Goal: Task Accomplishment & Management: Manage account settings

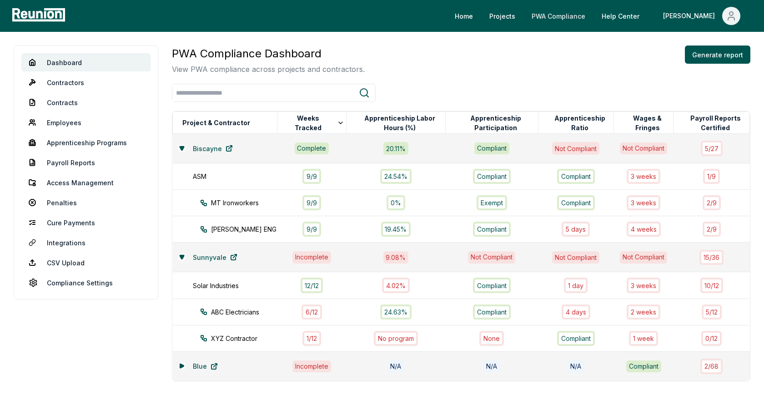
click at [588, 13] on link "PWA Compliance" at bounding box center [558, 16] width 68 height 18
click at [180, 256] on icon at bounding box center [182, 257] width 4 height 4
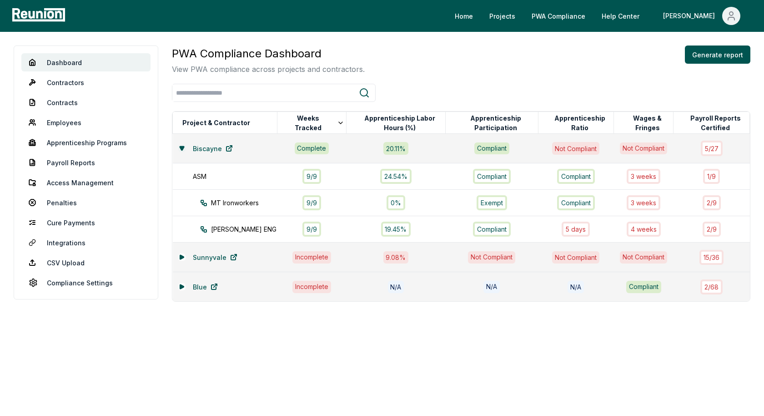
click at [183, 147] on icon at bounding box center [181, 148] width 5 height 5
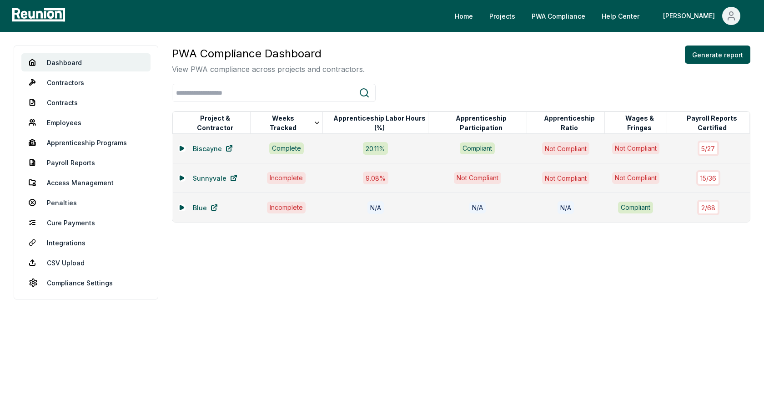
click at [549, 58] on div "PWA Compliance Dashboard View PWA compliance across projects and contractors. G…" at bounding box center [461, 59] width 578 height 29
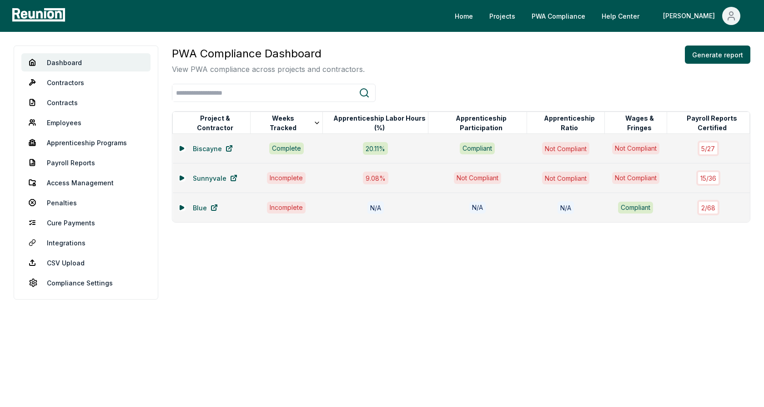
click at [412, 40] on div "Dashboard Contractors Contracts Employees Apprenticeship Programs Payroll Repor…" at bounding box center [382, 172] width 764 height 281
click at [446, 32] on div "Dashboard Contractors Contracts Employees Apprenticeship Programs Payroll Repor…" at bounding box center [382, 172] width 764 height 281
click at [326, 59] on h3 "PWA Compliance Dashboard" at bounding box center [268, 53] width 193 height 16
click at [438, 42] on div "Dashboard Contractors Contracts Employees Apprenticeship Programs Payroll Repor…" at bounding box center [382, 172] width 764 height 281
click at [381, 54] on div "PWA Compliance Dashboard View PWA compliance across projects and contractors. G…" at bounding box center [461, 59] width 578 height 29
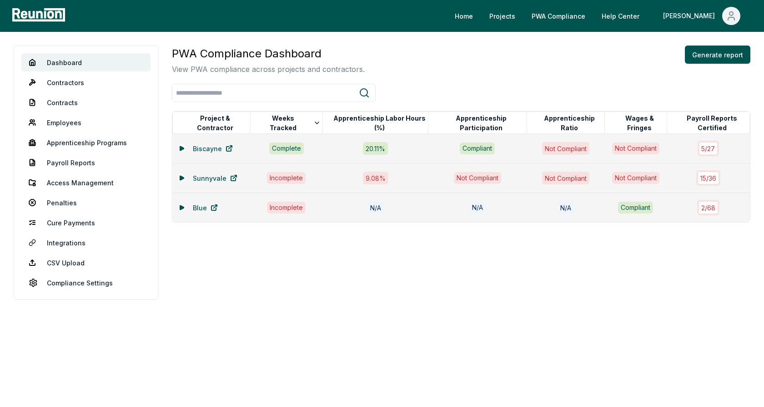
click at [484, 74] on div "PWA Compliance Dashboard View PWA compliance across projects and contractors. G…" at bounding box center [461, 59] width 578 height 29
click at [181, 147] on icon at bounding box center [182, 148] width 4 height 4
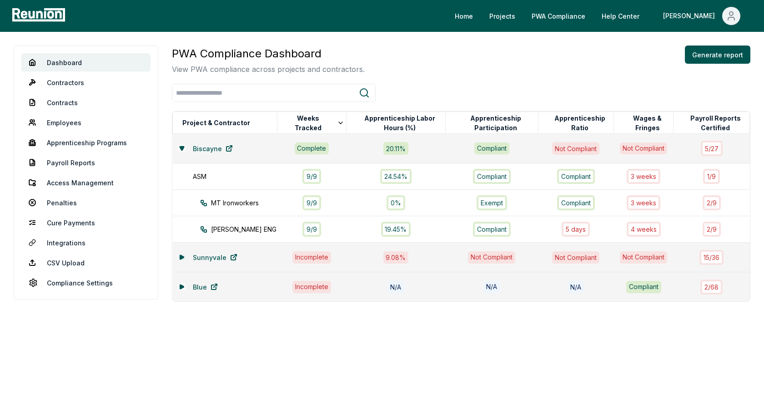
click at [182, 255] on icon at bounding box center [182, 257] width 4 height 4
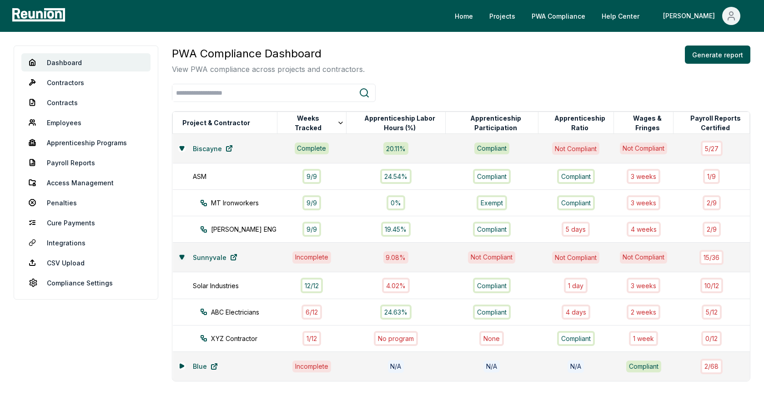
click at [181, 256] on icon at bounding box center [182, 257] width 4 height 4
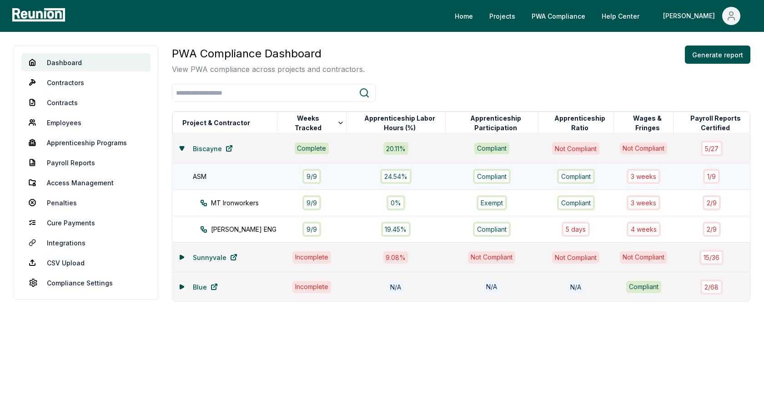
click at [215, 176] on div "ASM" at bounding box center [240, 176] width 94 height 10
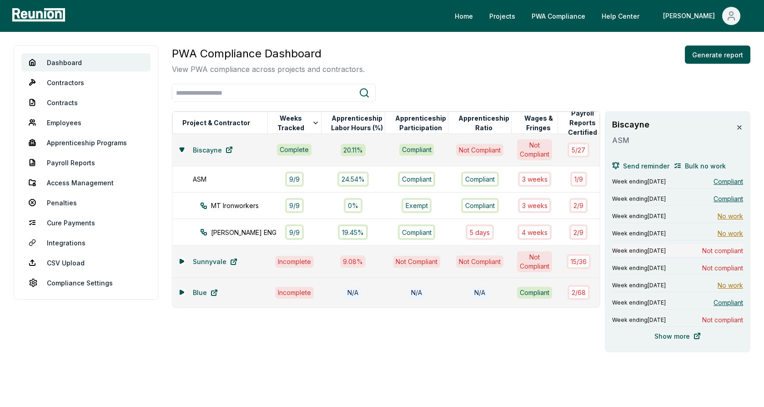
click at [666, 250] on span "Week ending August 4, 2024" at bounding box center [639, 250] width 54 height 7
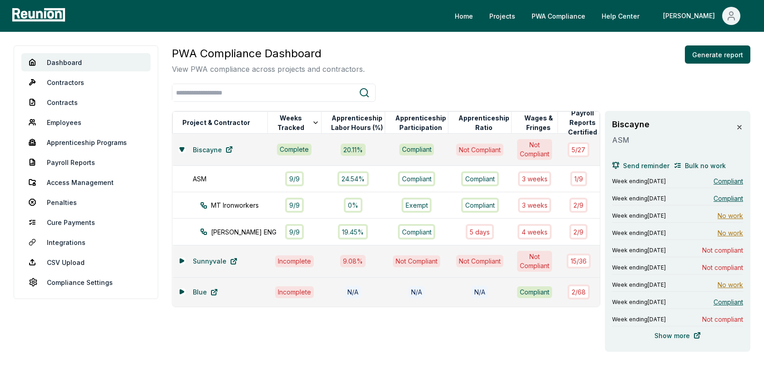
click at [424, 80] on div "PWA Compliance Dashboard View PWA compliance across projects and contractors. G…" at bounding box center [461, 198] width 578 height 306
click at [742, 126] on icon at bounding box center [739, 127] width 7 height 7
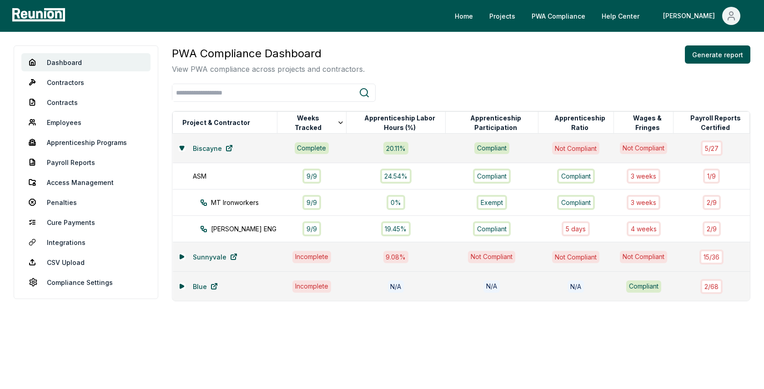
click at [536, 76] on div "PWA Compliance Dashboard View PWA compliance across projects and contractors. G…" at bounding box center [461, 173] width 578 height 256
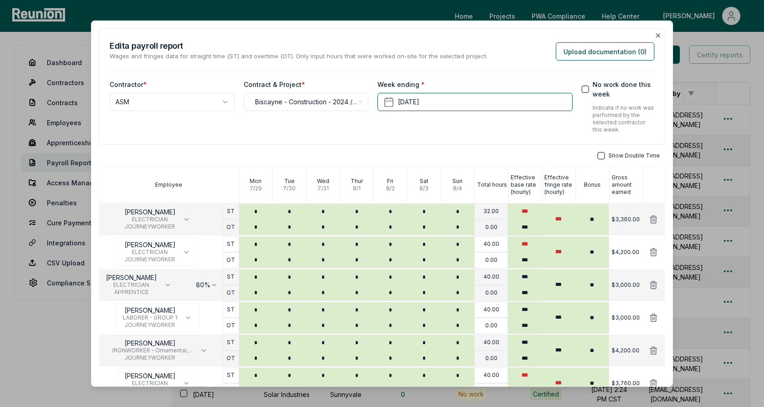
click at [480, 136] on div "**********" at bounding box center [382, 86] width 567 height 116
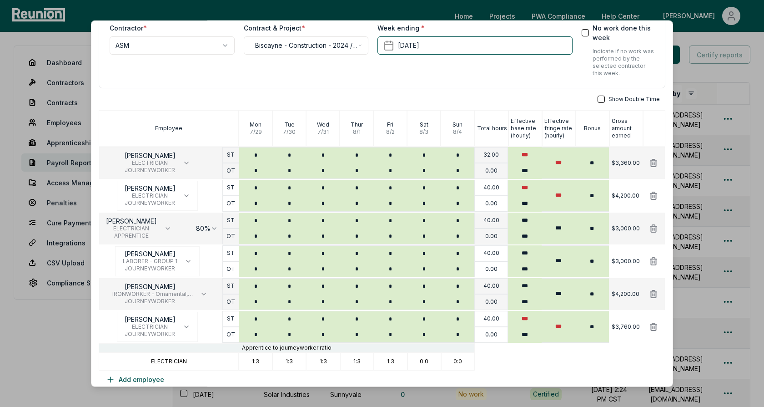
scroll to position [83, 0]
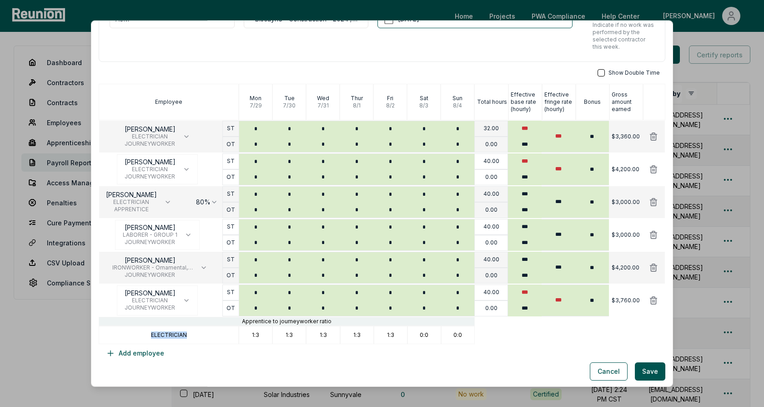
drag, startPoint x: 190, startPoint y: 331, endPoint x: 149, endPoint y: 332, distance: 40.5
click at [149, 332] on div "ELECTRICIAN" at bounding box center [169, 335] width 140 height 18
click at [161, 333] on p "ELECTRICIAN" at bounding box center [169, 334] width 36 height 7
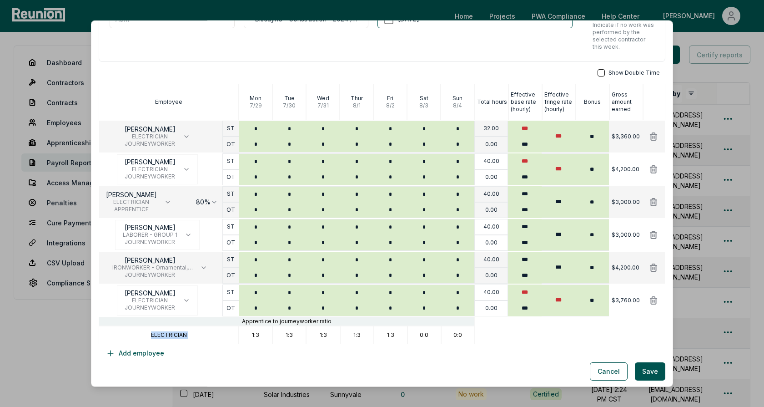
click at [171, 334] on p "ELECTRICIAN" at bounding box center [169, 334] width 36 height 7
click at [223, 331] on div "ELECTRICIAN" at bounding box center [169, 335] width 140 height 18
drag, startPoint x: 250, startPoint y: 334, endPoint x: 271, endPoint y: 334, distance: 20.5
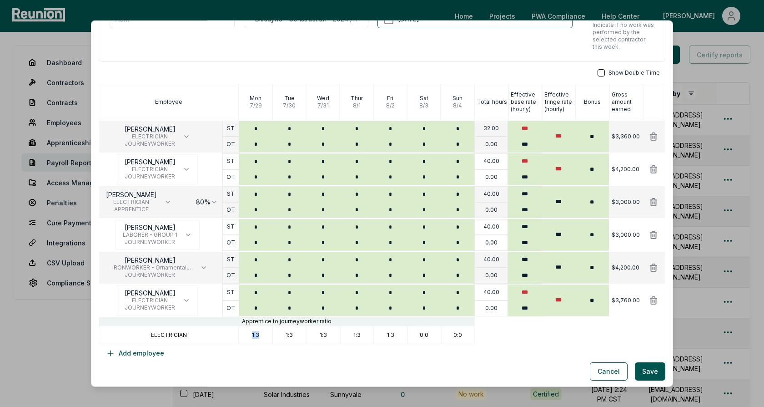
click at [271, 334] on div "1:3" at bounding box center [256, 335] width 34 height 18
drag, startPoint x: 280, startPoint y: 334, endPoint x: 296, endPoint y: 334, distance: 15.5
click at [296, 334] on div "1:3" at bounding box center [289, 335] width 34 height 18
drag, startPoint x: 311, startPoint y: 334, endPoint x: 327, endPoint y: 334, distance: 15.9
click at [327, 334] on div "1:3" at bounding box center [323, 335] width 34 height 18
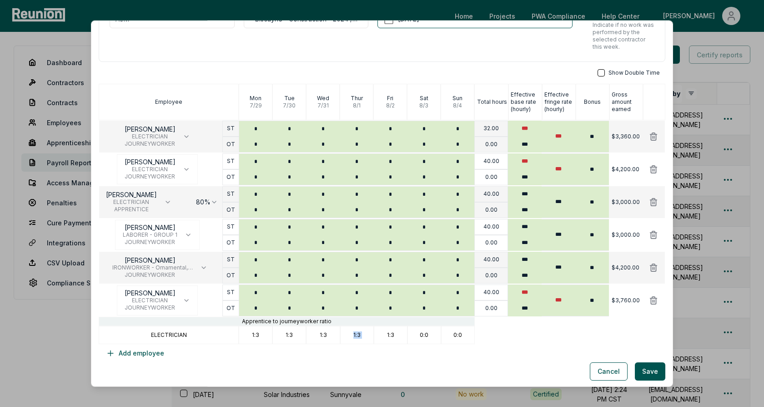
drag, startPoint x: 352, startPoint y: 334, endPoint x: 381, endPoint y: 334, distance: 28.6
click at [381, 334] on div "ELECTRICIAN 1:3 1:3 1:3 1:3 1:3 0:0 0:0" at bounding box center [382, 335] width 567 height 18
click at [345, 340] on div "1:3" at bounding box center [357, 335] width 34 height 18
drag, startPoint x: 250, startPoint y: 334, endPoint x: 264, endPoint y: 334, distance: 13.6
click at [264, 334] on div "1:3" at bounding box center [256, 335] width 34 height 18
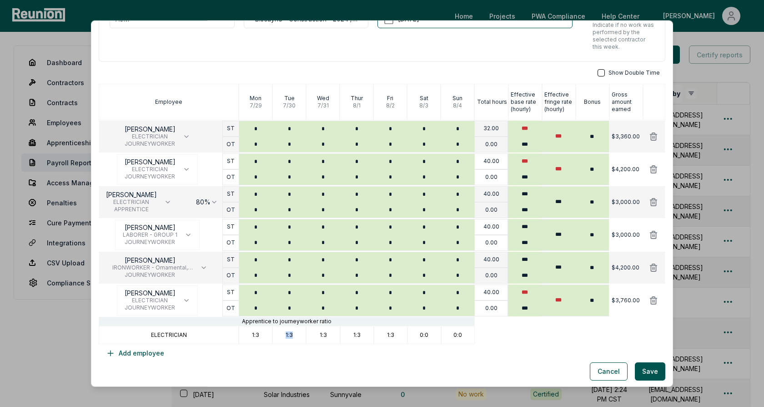
drag, startPoint x: 280, startPoint y: 333, endPoint x: 292, endPoint y: 333, distance: 12.3
click at [292, 333] on div "1:3" at bounding box center [289, 335] width 34 height 18
click at [299, 336] on div "1:3" at bounding box center [289, 335] width 34 height 18
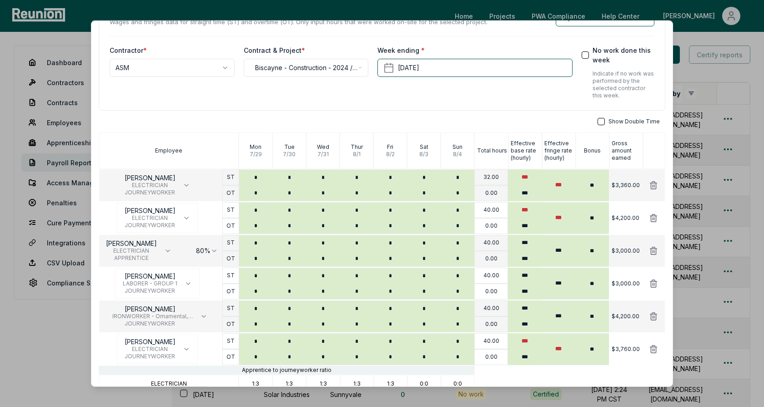
scroll to position [49, 0]
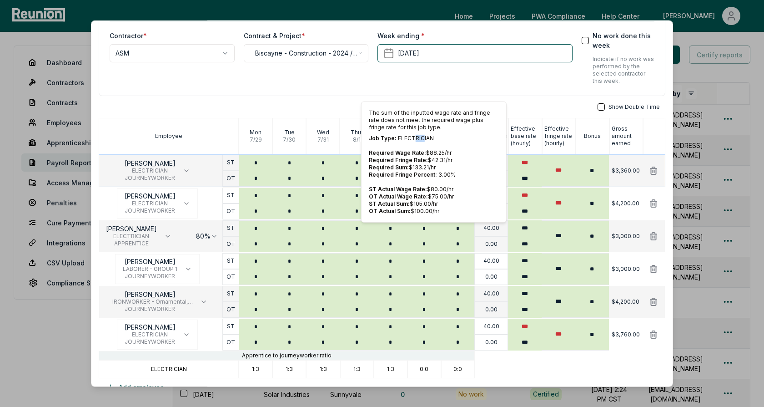
drag, startPoint x: 418, startPoint y: 135, endPoint x: 411, endPoint y: 135, distance: 7.3
click at [412, 135] on p "Job Type: ELECTRICIAN" at bounding box center [434, 138] width 130 height 7
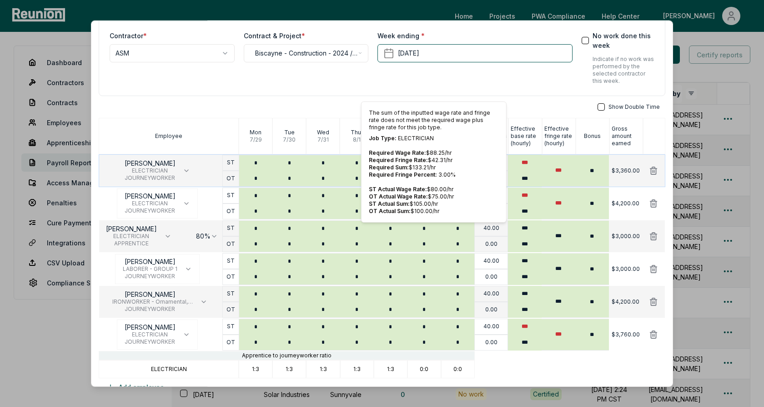
click at [442, 135] on p "Job Type: ELECTRICIAN" at bounding box center [434, 138] width 130 height 7
drag, startPoint x: 435, startPoint y: 166, endPoint x: 366, endPoint y: 167, distance: 68.7
click at [366, 167] on div "The sum of the inputted wage rate and fringe rate does not meet the required wa…" at bounding box center [434, 161] width 146 height 121
drag, startPoint x: 433, startPoint y: 202, endPoint x: 371, endPoint y: 202, distance: 61.8
click at [371, 202] on p "ST Actual Sum: $ 105.00 /hr" at bounding box center [434, 203] width 130 height 7
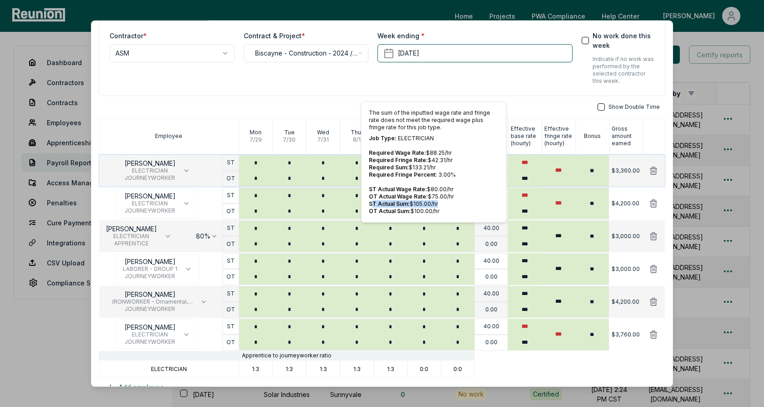
click at [392, 205] on span "ST Actual Sum:" at bounding box center [389, 203] width 41 height 7
click at [437, 202] on p "ST Actual Sum: $ 105.00 /hr" at bounding box center [434, 203] width 130 height 7
drag, startPoint x: 439, startPoint y: 202, endPoint x: 367, endPoint y: 202, distance: 71.4
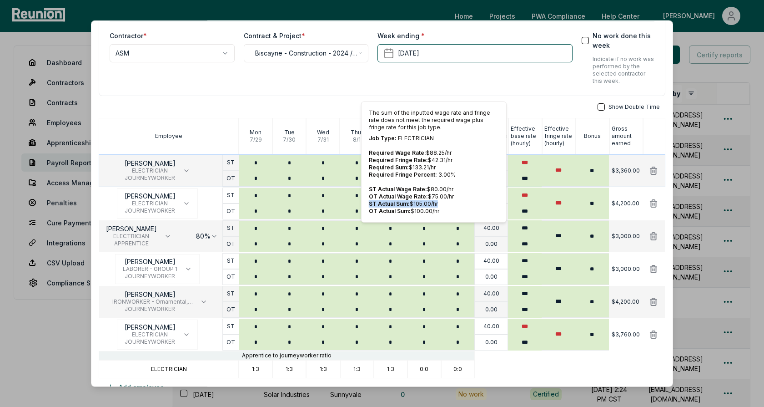
click at [367, 202] on div "The sum of the inputted wage rate and fringe rate does not meet the required wa…" at bounding box center [434, 161] width 146 height 121
click at [437, 171] on p "Required Fringe Percent: 3.00 %" at bounding box center [434, 174] width 130 height 7
drag, startPoint x: 455, startPoint y: 161, endPoint x: 369, endPoint y: 149, distance: 87.3
click at [369, 149] on div "The sum of the inputted wage rate and fringe rate does not meet the required wa…" at bounding box center [434, 161] width 146 height 121
click at [386, 151] on span "Required Wage Rate:" at bounding box center [397, 152] width 57 height 7
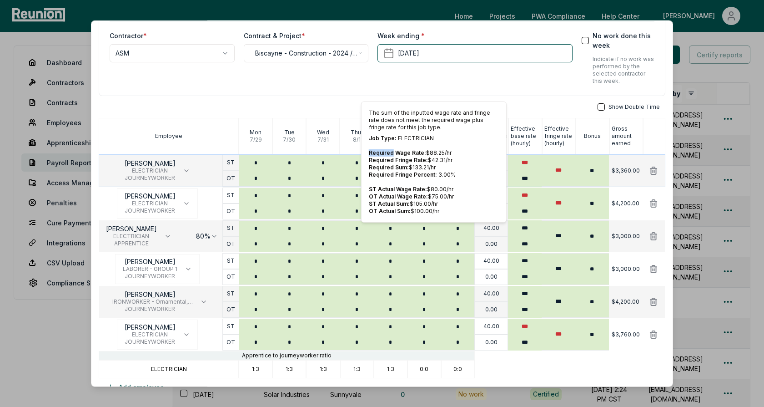
click at [386, 151] on span "Required Wage Rate:" at bounding box center [397, 152] width 57 height 7
click at [450, 154] on p "Required Wage Rate: $ 88.25 /hr" at bounding box center [434, 152] width 130 height 7
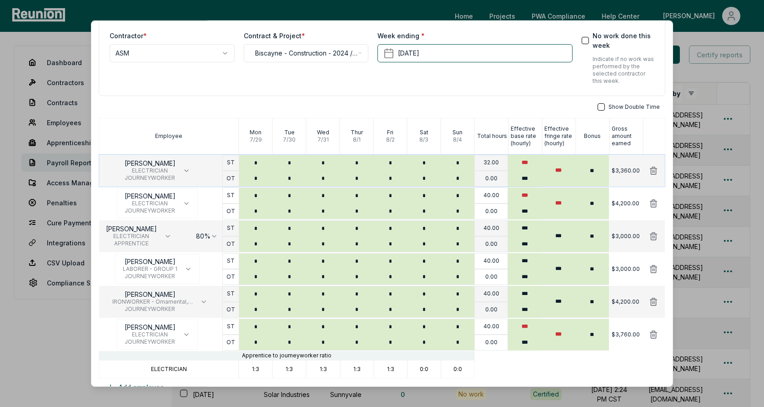
click at [533, 104] on div "Show Double Time" at bounding box center [382, 106] width 567 height 7
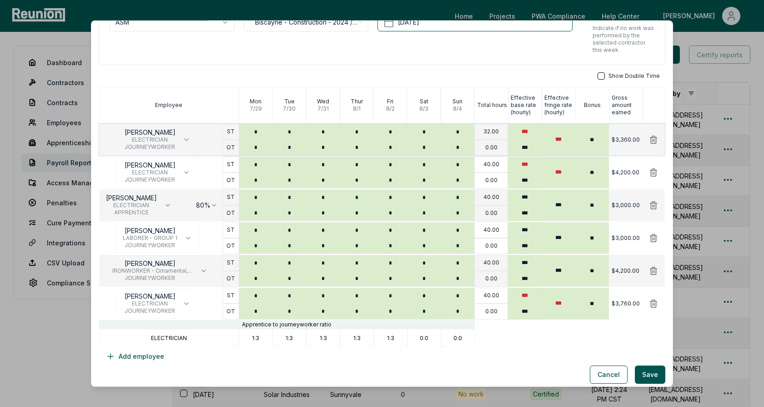
scroll to position [83, 0]
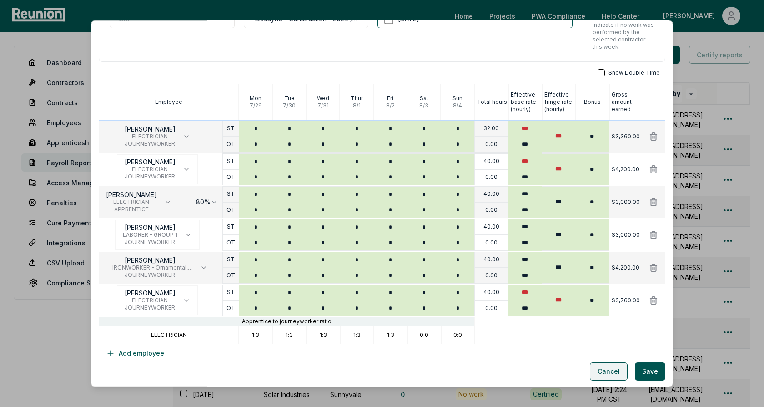
click at [613, 370] on button "Cancel" at bounding box center [609, 371] width 38 height 18
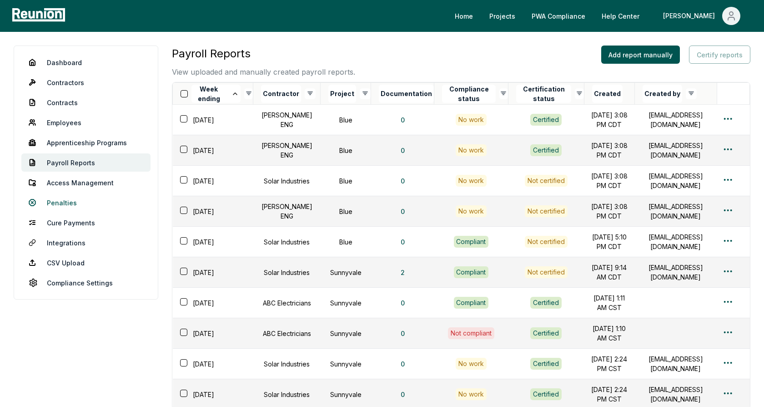
click at [55, 202] on link "Penalties" at bounding box center [85, 202] width 129 height 18
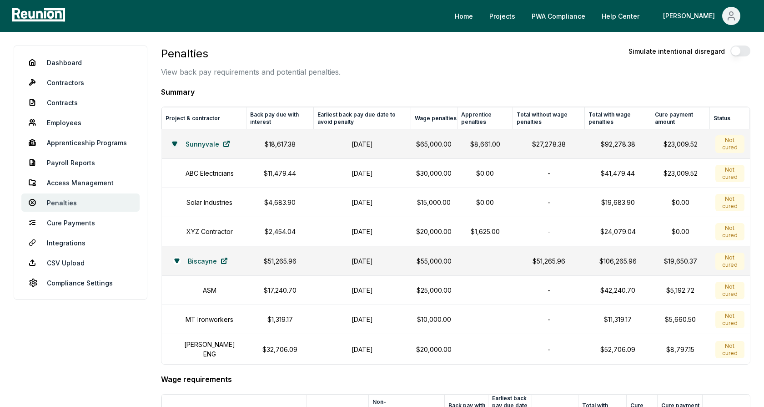
click at [172, 142] on icon at bounding box center [174, 144] width 4 height 4
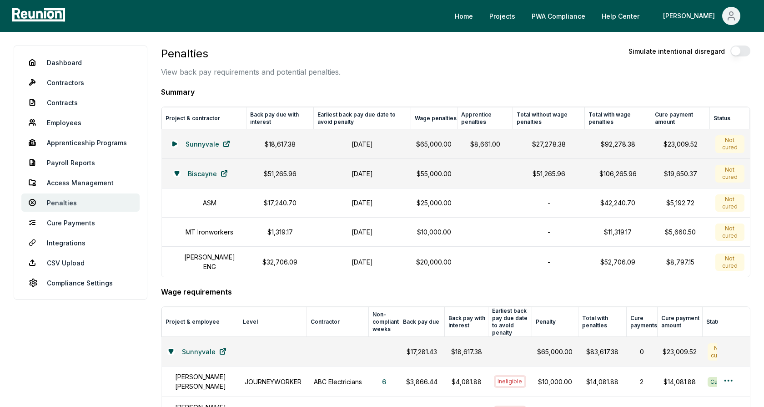
click at [258, 96] on h4 "Summary" at bounding box center [455, 91] width 589 height 11
click at [167, 93] on h4 "Summary" at bounding box center [455, 91] width 589 height 11
click at [227, 86] on h4 "Summary" at bounding box center [455, 91] width 589 height 11
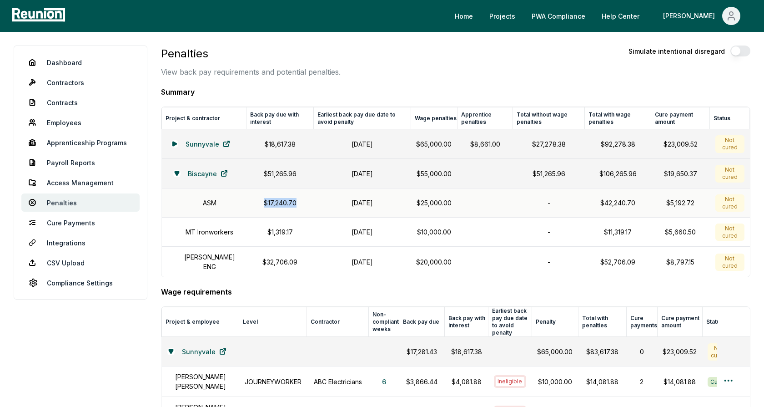
drag, startPoint x: 296, startPoint y: 201, endPoint x: 251, endPoint y: 201, distance: 44.6
click at [252, 201] on p "$17,240.70" at bounding box center [280, 203] width 56 height 10
click at [273, 202] on p "$17,240.70" at bounding box center [280, 203] width 56 height 10
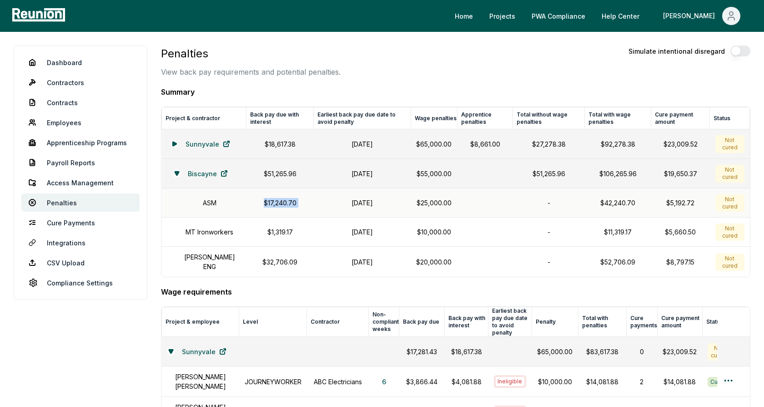
drag, startPoint x: 387, startPoint y: 201, endPoint x: 333, endPoint y: 201, distance: 54.6
click at [333, 201] on h1 "October 31, 2024" at bounding box center [362, 203] width 86 height 10
click at [340, 201] on h1 "October 31, 2024" at bounding box center [362, 203] width 86 height 10
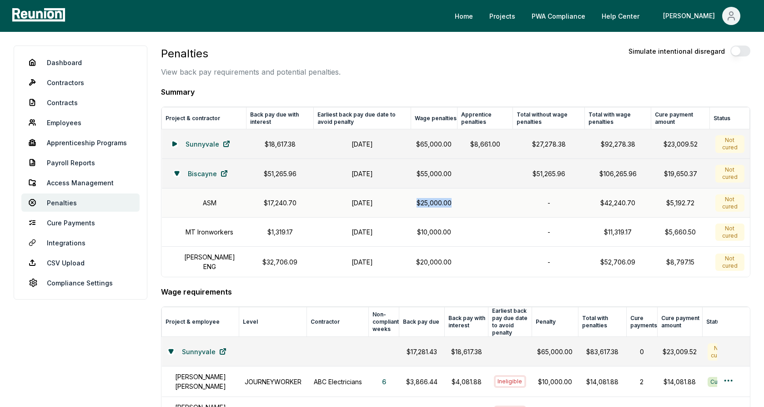
drag, startPoint x: 450, startPoint y: 202, endPoint x: 411, endPoint y: 201, distance: 38.7
click at [411, 201] on td "$25,000.00" at bounding box center [434, 202] width 46 height 29
click at [440, 202] on p "$25,000.00" at bounding box center [433, 203] width 35 height 10
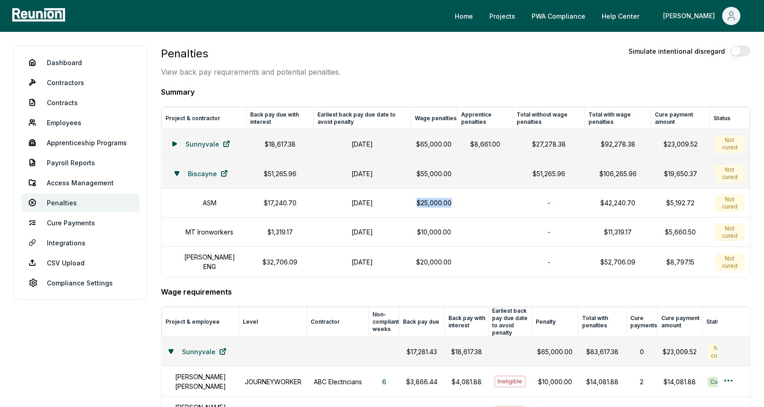
click at [282, 286] on h4 "Wage requirements" at bounding box center [455, 291] width 589 height 11
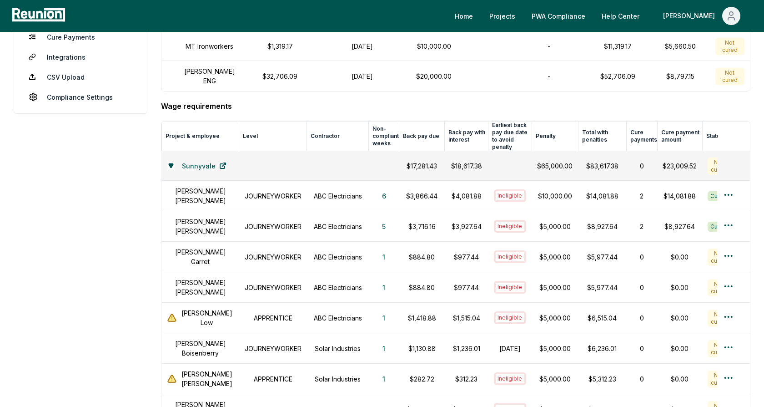
scroll to position [190, 0]
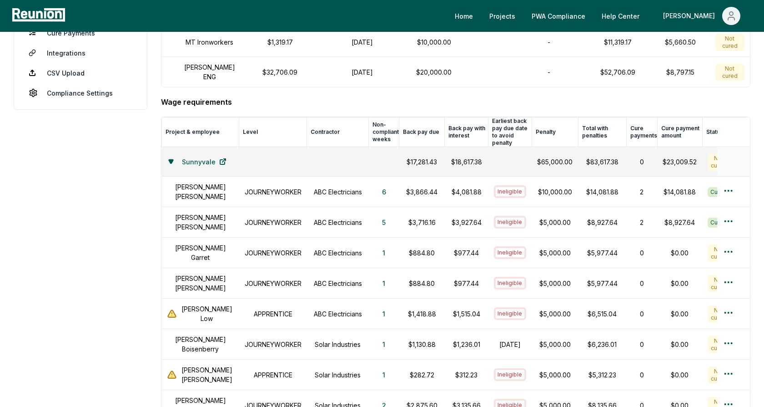
click at [174, 159] on icon at bounding box center [170, 161] width 5 height 5
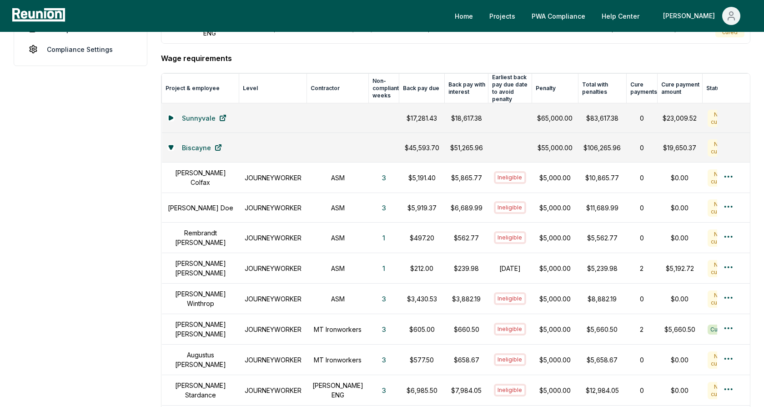
scroll to position [235, 0]
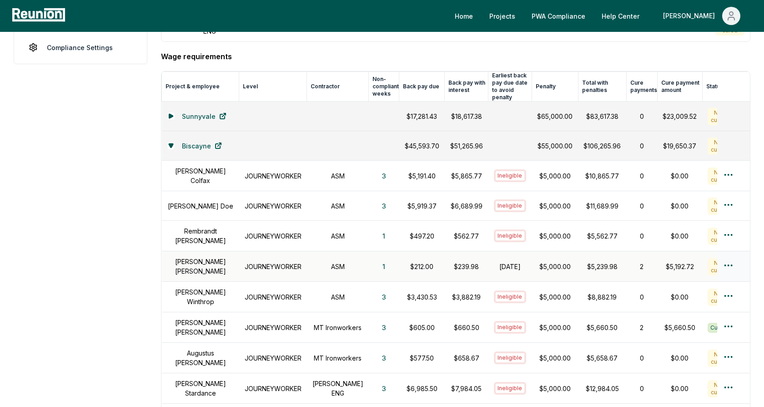
click at [206, 257] on h1 "Alice Smith" at bounding box center [200, 265] width 66 height 19
click at [269, 261] on h1 "JOURNEYWORKER" at bounding box center [273, 266] width 57 height 10
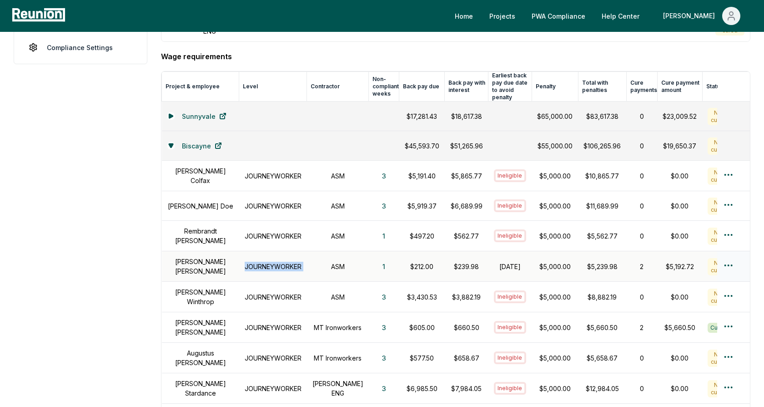
click at [269, 261] on h1 "JOURNEYWORKER" at bounding box center [273, 266] width 57 height 10
click at [334, 261] on h1 "ASM" at bounding box center [337, 266] width 51 height 10
click at [375, 258] on button "1" at bounding box center [383, 266] width 17 height 18
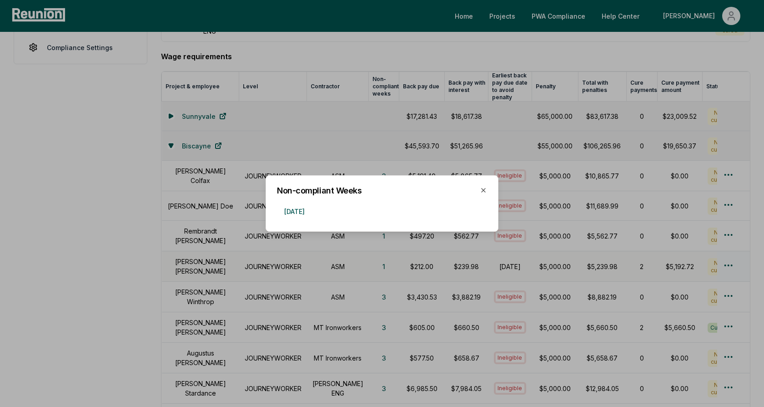
click at [339, 255] on div at bounding box center [382, 203] width 764 height 407
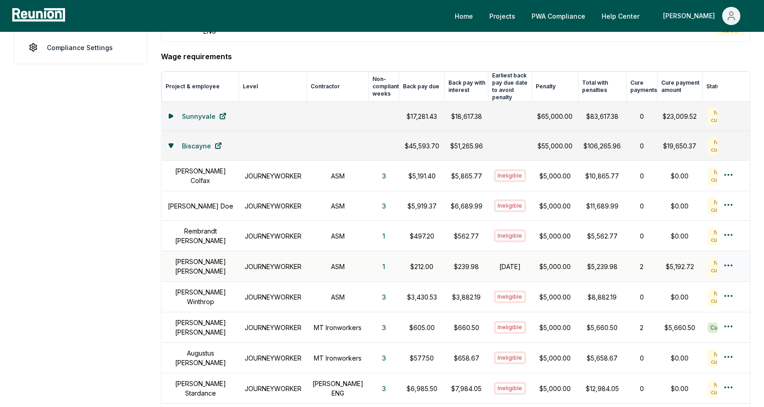
click at [411, 261] on p "$212.00" at bounding box center [422, 266] width 35 height 10
drag, startPoint x: 467, startPoint y: 259, endPoint x: 438, endPoint y: 259, distance: 29.1
click at [450, 261] on p "$239.98" at bounding box center [466, 266] width 33 height 10
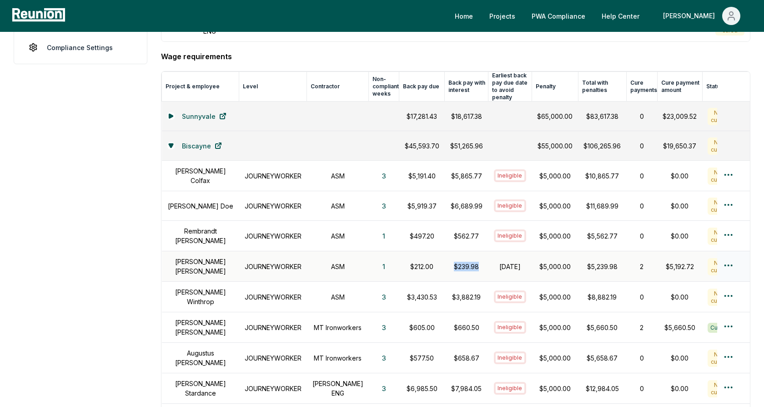
click at [455, 261] on p "$239.98" at bounding box center [466, 266] width 33 height 10
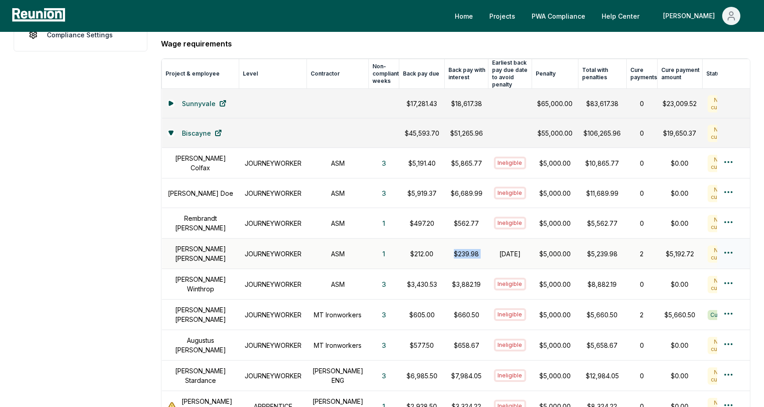
drag, startPoint x: 510, startPoint y: 248, endPoint x: 482, endPoint y: 239, distance: 29.6
click at [494, 249] on h1 "October 31, 2024" at bounding box center [510, 254] width 33 height 10
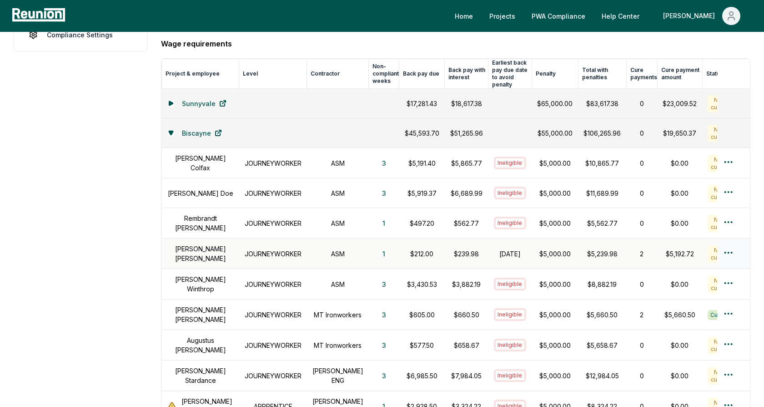
click at [455, 249] on p "$239.98" at bounding box center [466, 254] width 33 height 10
click at [495, 249] on h1 "October 31, 2024" at bounding box center [510, 254] width 33 height 10
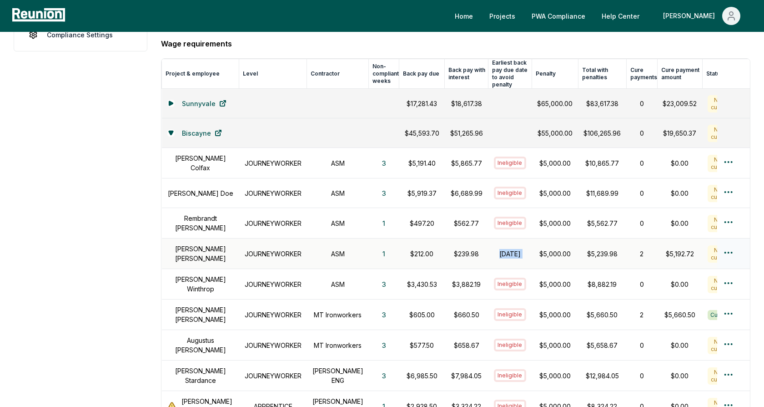
click at [495, 249] on h1 "October 31, 2024" at bounding box center [510, 254] width 33 height 10
click at [542, 249] on p "$5,000.00" at bounding box center [554, 254] width 35 height 10
click at [495, 249] on h1 "October 31, 2024" at bounding box center [510, 254] width 33 height 10
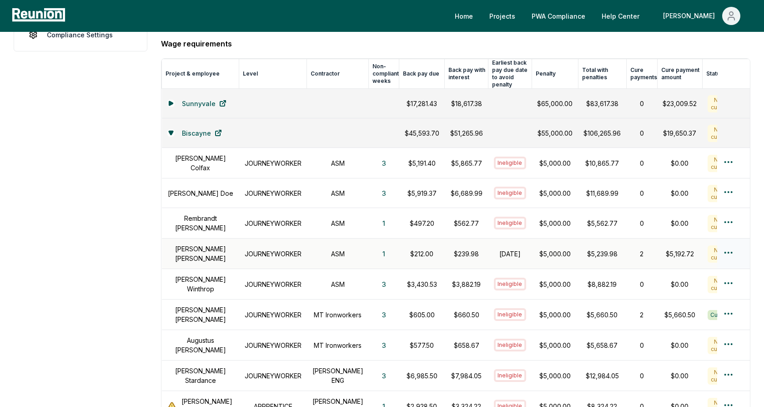
click at [495, 249] on h1 "October 31, 2024" at bounding box center [510, 254] width 33 height 10
click at [537, 249] on p "$5,000.00" at bounding box center [554, 254] width 35 height 10
click at [204, 244] on h1 "Alice Smith" at bounding box center [200, 253] width 66 height 19
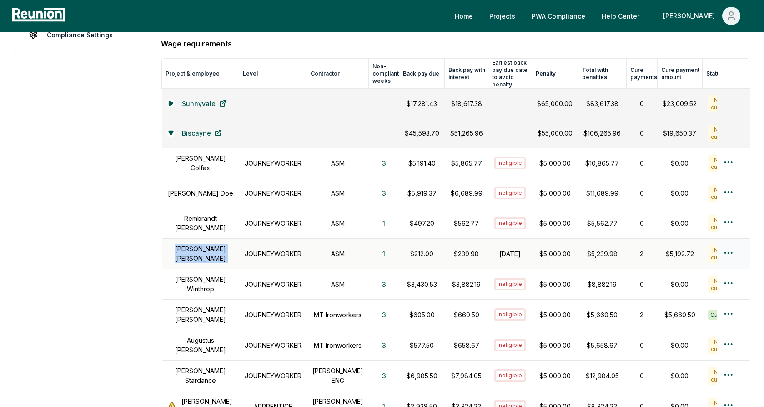
click at [204, 244] on h1 "Alice Smith" at bounding box center [200, 253] width 66 height 19
click at [229, 244] on div "Alice Smith" at bounding box center [200, 253] width 66 height 19
click at [731, 242] on html "Please visit us on your desktop We're working on making our marketplace mobile-…" at bounding box center [382, 241] width 764 height 979
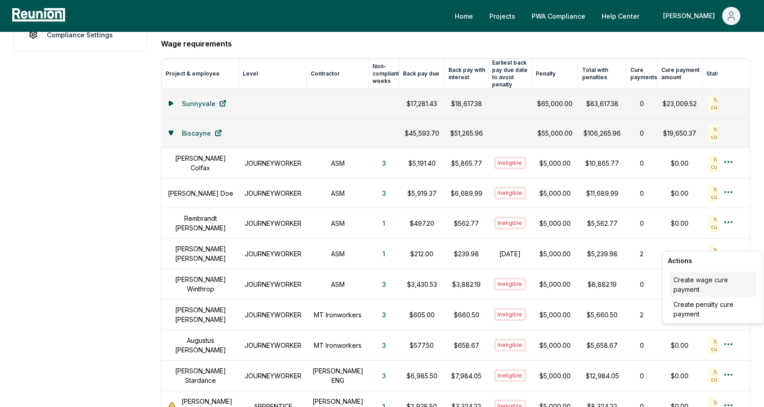
click at [701, 281] on div "Create wage cure payment" at bounding box center [713, 284] width 86 height 25
click at [134, 167] on aside "Dashboard Contractors Contracts Employees Apprenticeship Programs Payroll Repor…" at bounding box center [81, 258] width 134 height 920
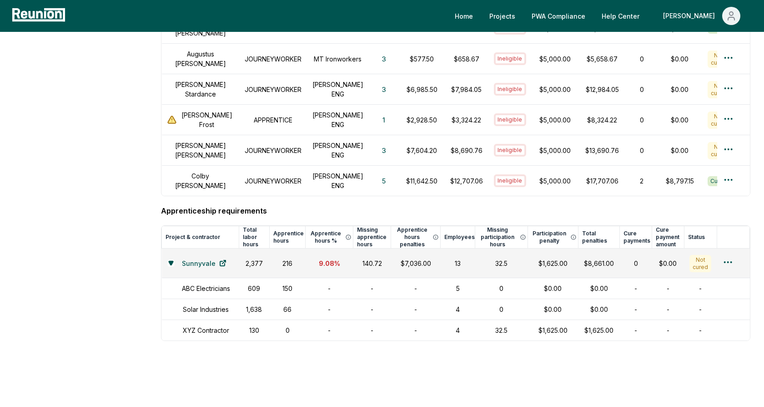
scroll to position [556, 0]
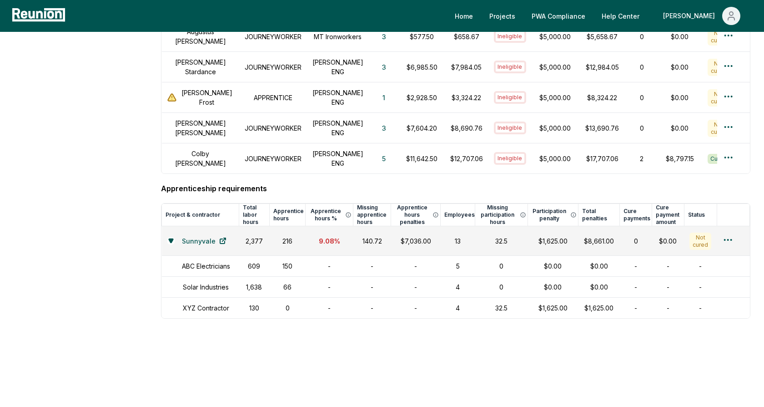
click at [193, 183] on h4 "Apprenticeship requirements" at bounding box center [455, 188] width 589 height 11
click at [415, 236] on div "$7,036.00" at bounding box center [415, 241] width 39 height 10
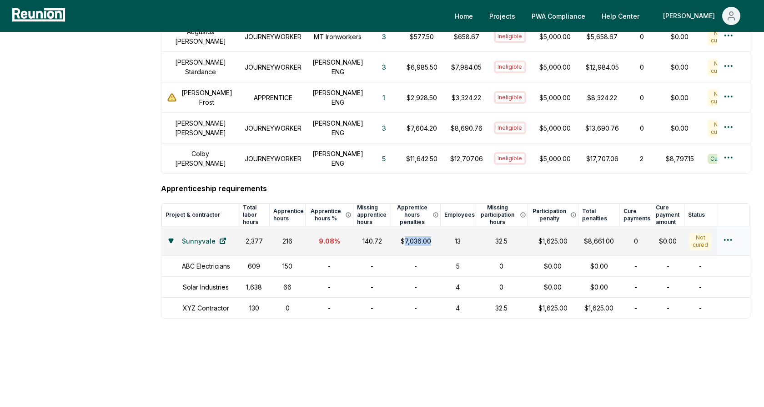
click at [415, 236] on div "$7,036.00" at bounding box center [415, 241] width 39 height 10
click at [213, 303] on h1 "XYZ Contractor" at bounding box center [206, 308] width 46 height 10
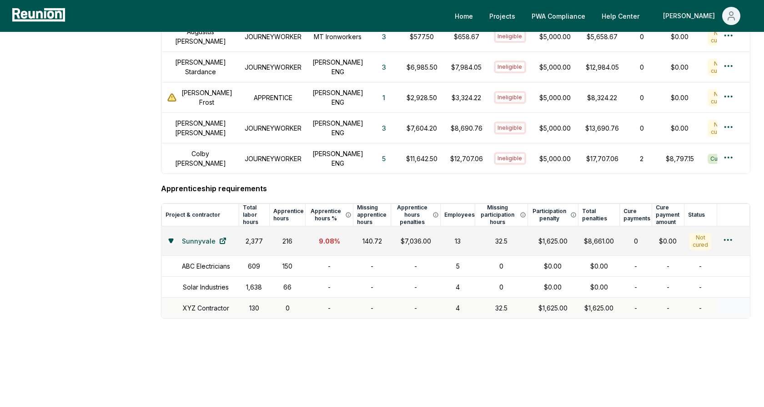
click at [501, 303] on div "32.5" at bounding box center [501, 308] width 41 height 10
click at [550, 303] on div "$1,625.00" at bounding box center [553, 308] width 40 height 10
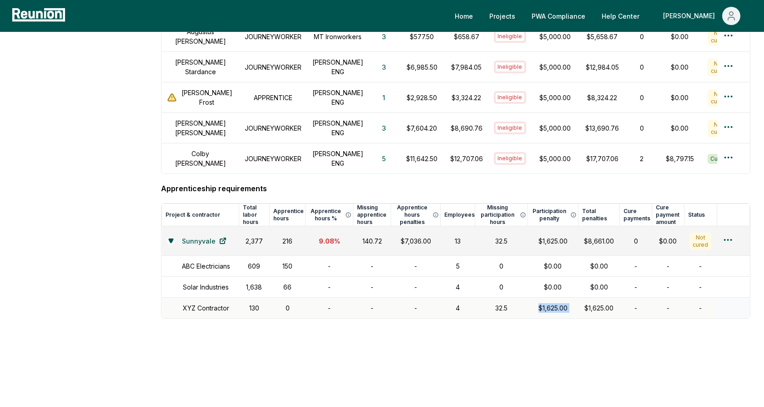
click at [550, 303] on div "$1,625.00" at bounding box center [553, 308] width 40 height 10
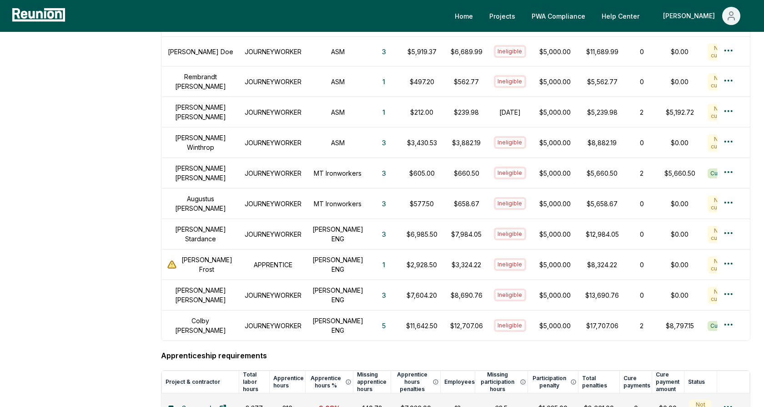
scroll to position [386, 0]
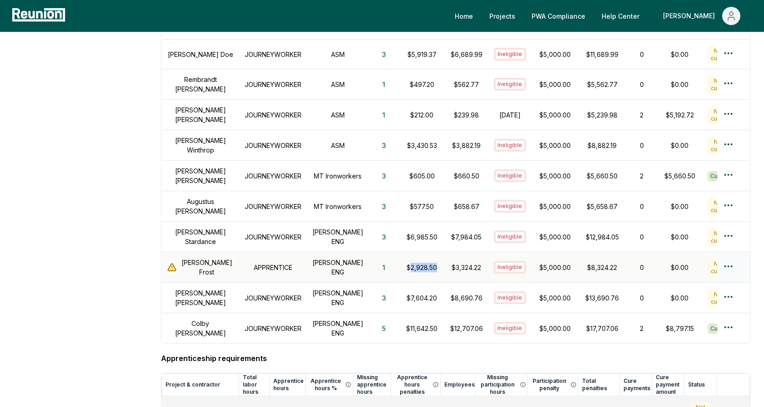
drag, startPoint x: 422, startPoint y: 256, endPoint x: 395, endPoint y: 256, distance: 27.3
click at [405, 262] on p "$2,928.50" at bounding box center [422, 267] width 35 height 10
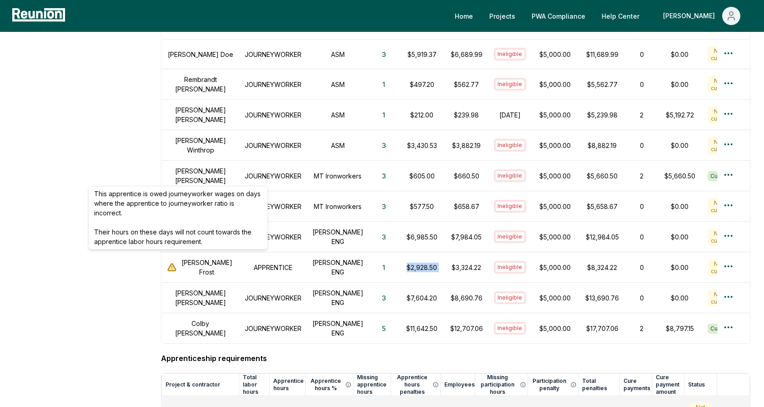
click at [138, 259] on aside "Dashboard Contractors Contracts Employees Apprenticeship Programs Payroll Repor…" at bounding box center [81, 119] width 134 height 920
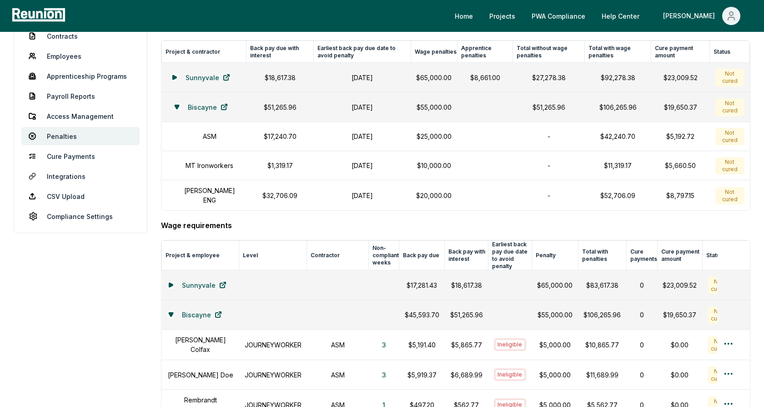
scroll to position [0, 0]
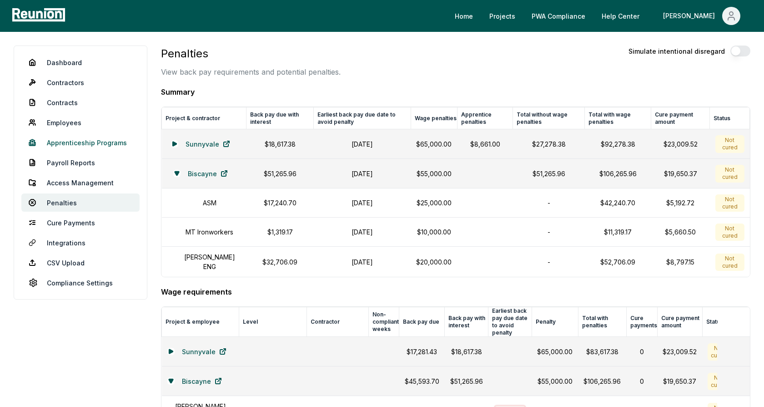
click at [83, 142] on link "Apprenticeship Programs" at bounding box center [80, 142] width 118 height 18
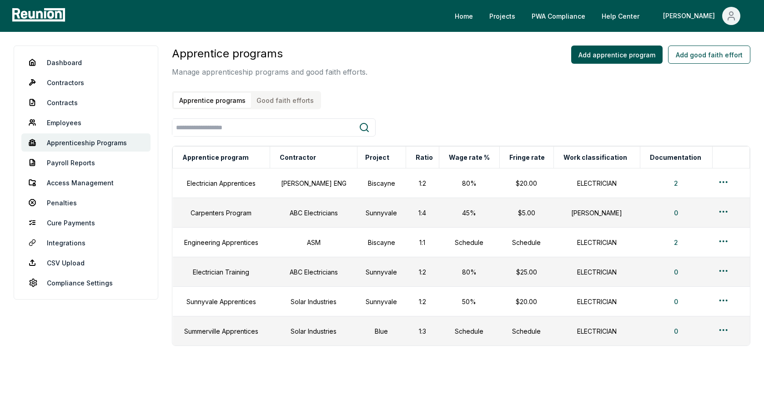
click at [365, 107] on div "Apprentice programs Good faith efforts" at bounding box center [270, 100] width 196 height 18
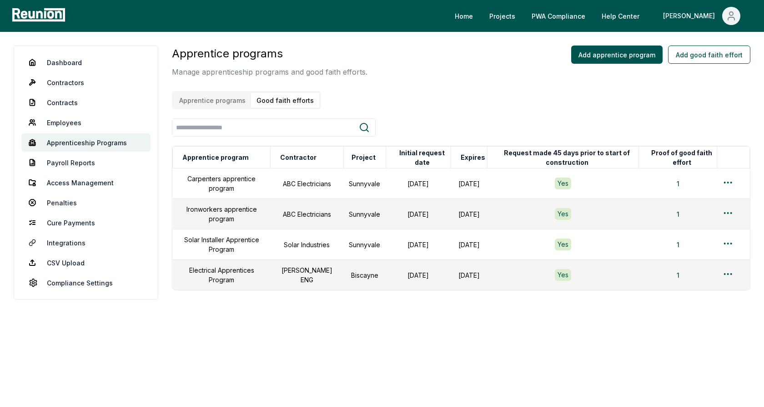
click at [295, 101] on button "Good faith efforts" at bounding box center [285, 100] width 68 height 15
click at [727, 271] on html "Please visit us on your desktop We're working on making our marketplace mobile-…" at bounding box center [382, 203] width 764 height 407
click at [686, 310] on div "Edit" at bounding box center [713, 308] width 86 height 15
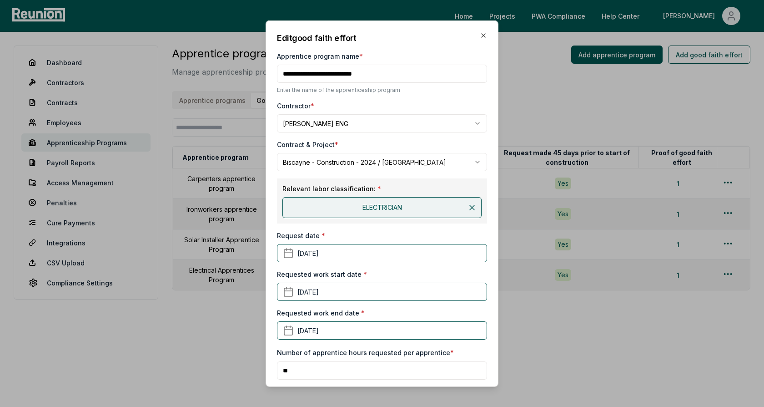
click at [440, 103] on div "Contractor *" at bounding box center [382, 106] width 210 height 10
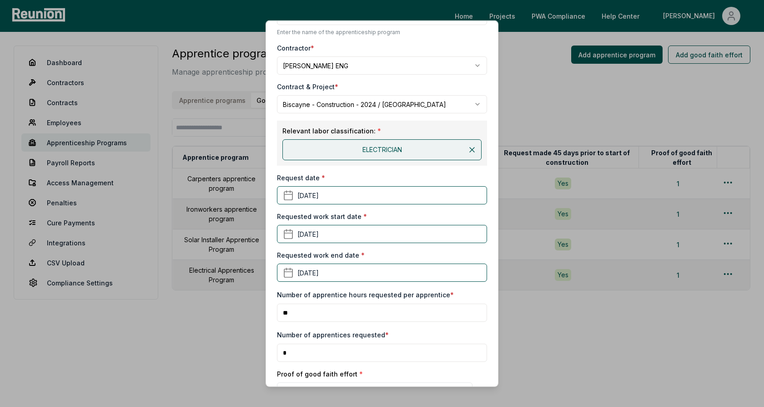
scroll to position [192, 0]
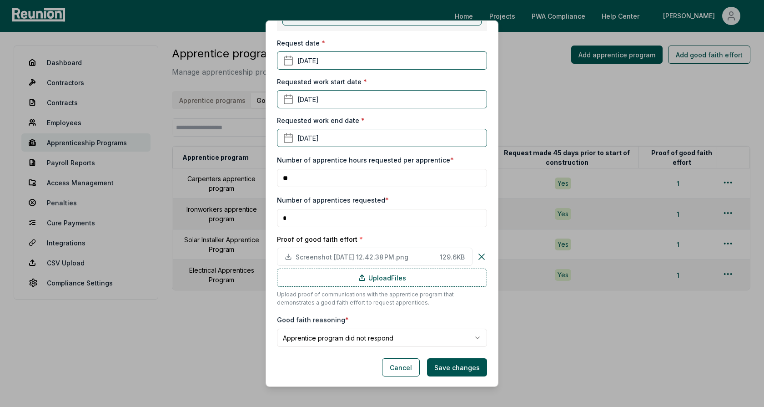
click at [361, 333] on body "Please visit us on your desktop We're working on making our marketplace mobile-…" at bounding box center [382, 203] width 764 height 407
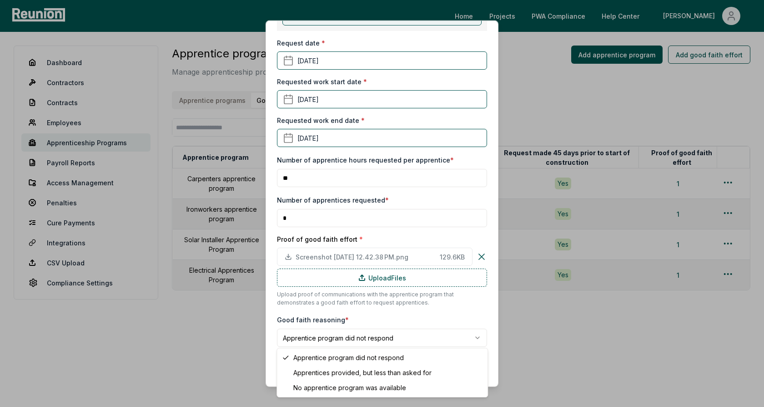
select select "**********"
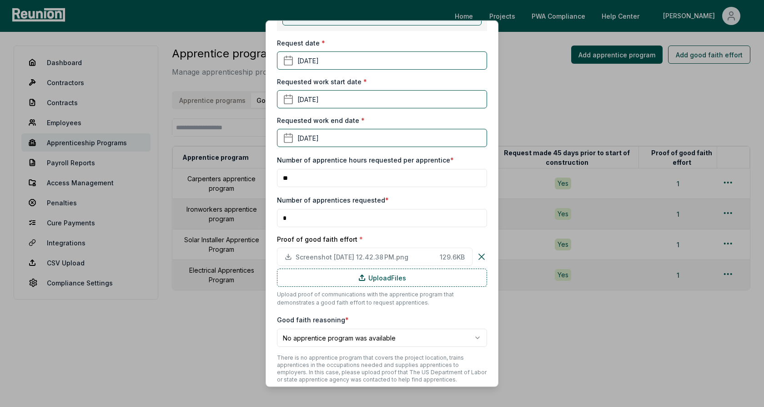
click at [361, 314] on div "**********" at bounding box center [382, 330] width 210 height 33
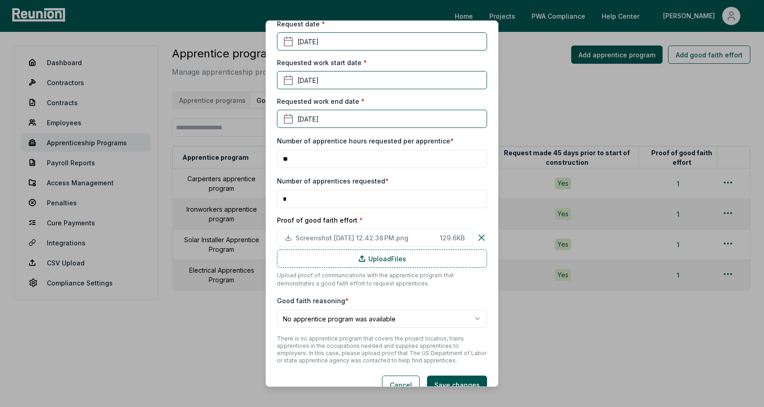
scroll to position [229, 0]
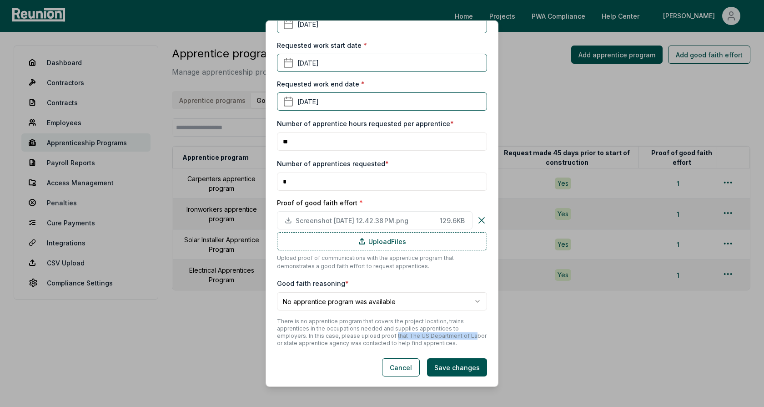
drag, startPoint x: 355, startPoint y: 335, endPoint x: 432, endPoint y: 331, distance: 77.4
click at [432, 331] on p "There is no apprentice program that covers the project location, trains apprent…" at bounding box center [382, 331] width 210 height 29
click at [286, 341] on p "There is no apprentice program that covers the project location, trains apprent…" at bounding box center [382, 331] width 210 height 29
drag, startPoint x: 292, startPoint y: 341, endPoint x: 346, endPoint y: 341, distance: 54.1
click at [346, 341] on p "There is no apprentice program that covers the project location, trains apprent…" at bounding box center [382, 331] width 210 height 29
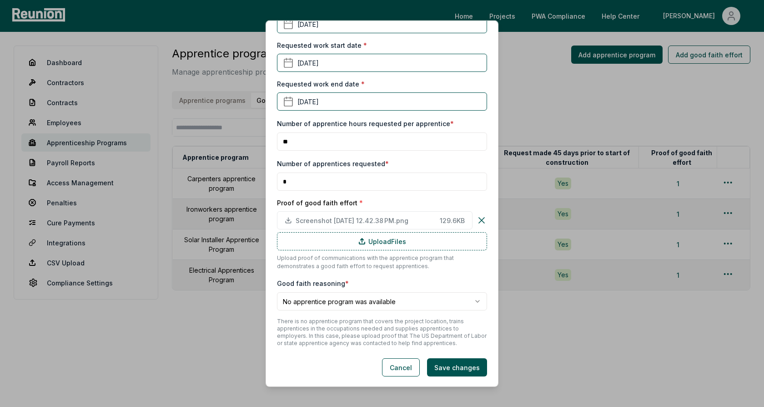
click at [367, 341] on p "There is no apprentice program that covers the project location, trains apprent…" at bounding box center [382, 331] width 210 height 29
drag, startPoint x: 426, startPoint y: 343, endPoint x: 371, endPoint y: 335, distance: 56.0
click at [371, 335] on p "There is no apprentice program that covers the project location, trains apprent…" at bounding box center [382, 331] width 210 height 29
click at [366, 335] on p "There is no apprentice program that covers the project location, trains apprent…" at bounding box center [382, 331] width 210 height 29
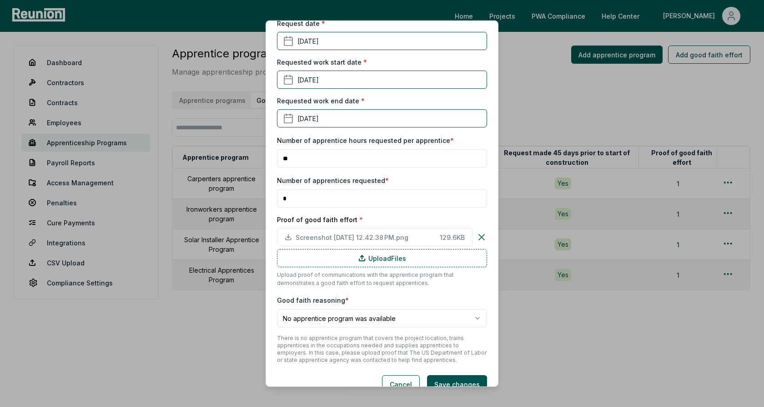
click at [305, 198] on input "*" at bounding box center [382, 198] width 210 height 18
click at [296, 196] on input "*" at bounding box center [382, 198] width 210 height 18
click at [298, 159] on input "**" at bounding box center [382, 158] width 210 height 18
click at [300, 194] on input "*" at bounding box center [382, 198] width 210 height 18
click at [298, 200] on input "*" at bounding box center [382, 198] width 210 height 18
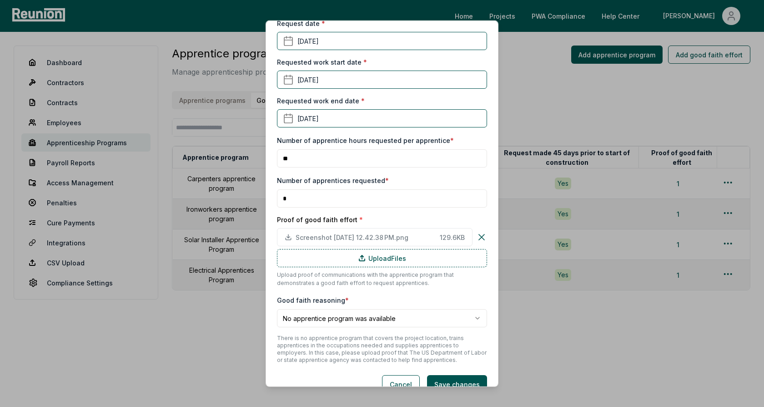
click at [293, 202] on input "*" at bounding box center [382, 198] width 210 height 18
click at [298, 172] on div "**********" at bounding box center [382, 91] width 210 height 543
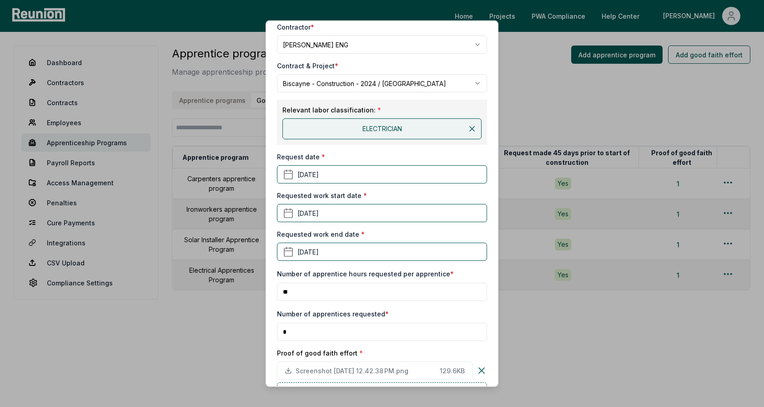
scroll to position [64, 0]
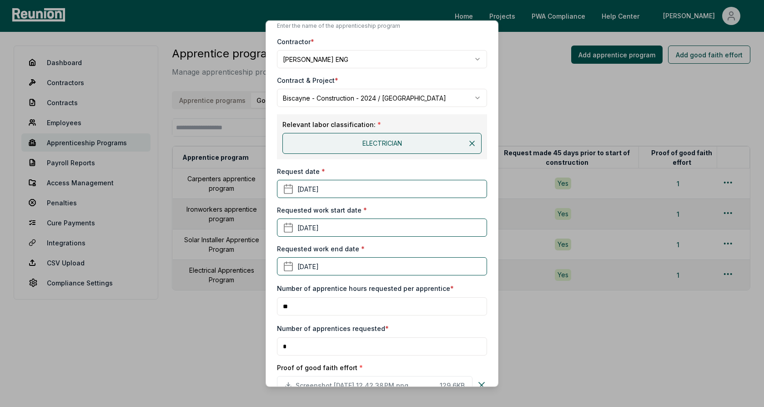
click at [432, 166] on div "Request date * March 4th, 2025" at bounding box center [382, 181] width 210 height 31
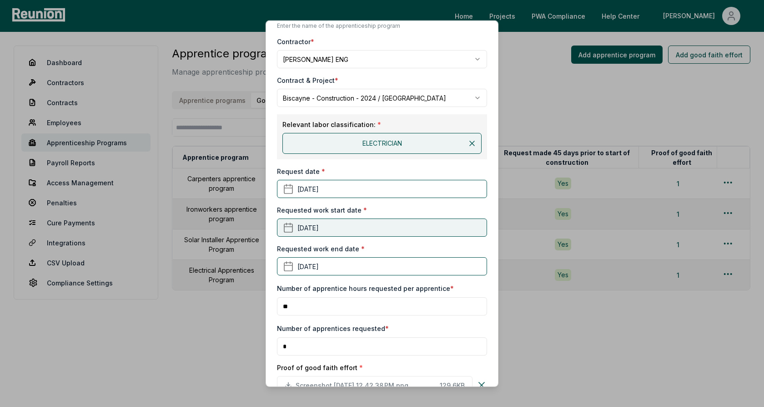
click at [322, 226] on button "June 10th, 2025" at bounding box center [382, 227] width 210 height 18
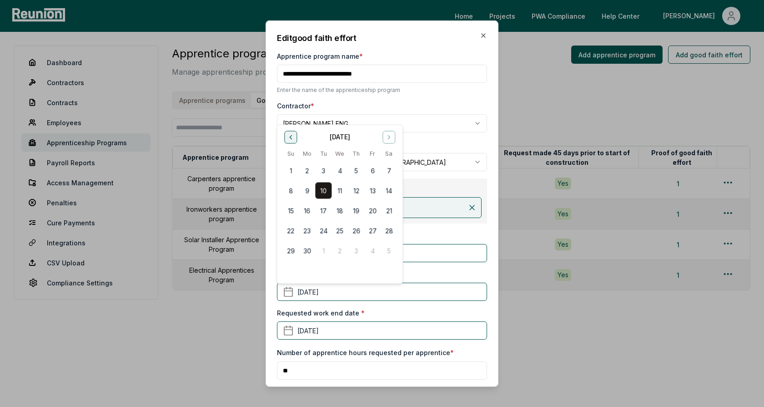
click at [291, 135] on icon "Go to previous month" at bounding box center [291, 137] width 2 height 4
click at [323, 212] on button "11" at bounding box center [323, 210] width 16 height 16
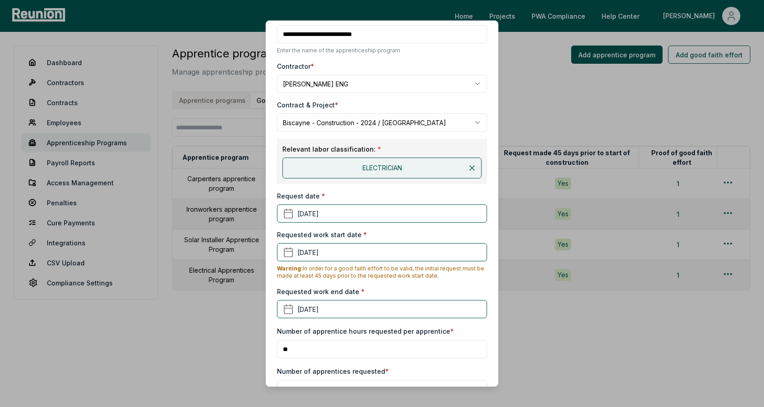
scroll to position [42, 0]
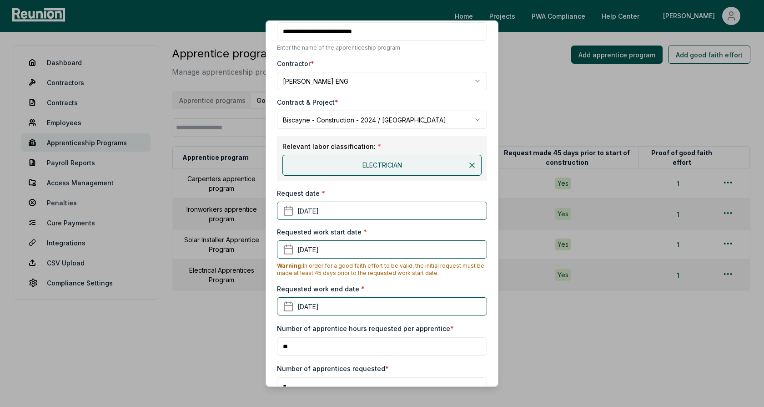
click at [367, 269] on p "Warning: In order for a good faith effort to be valid, the initial request must…" at bounding box center [382, 269] width 210 height 15
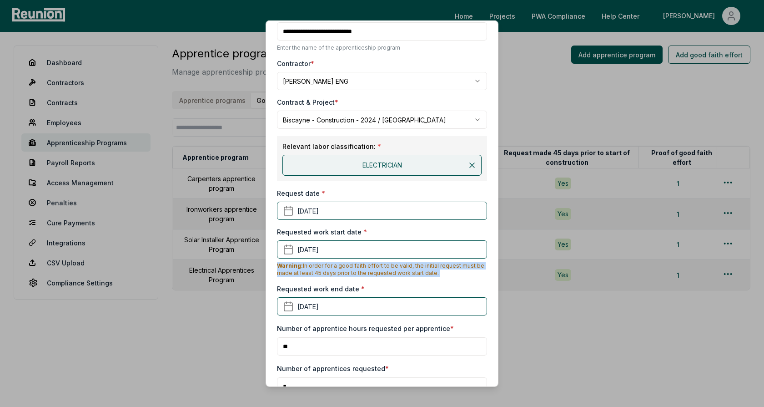
click at [428, 272] on p "Warning: In order for a good faith effort to be valid, the initial request must…" at bounding box center [382, 269] width 210 height 15
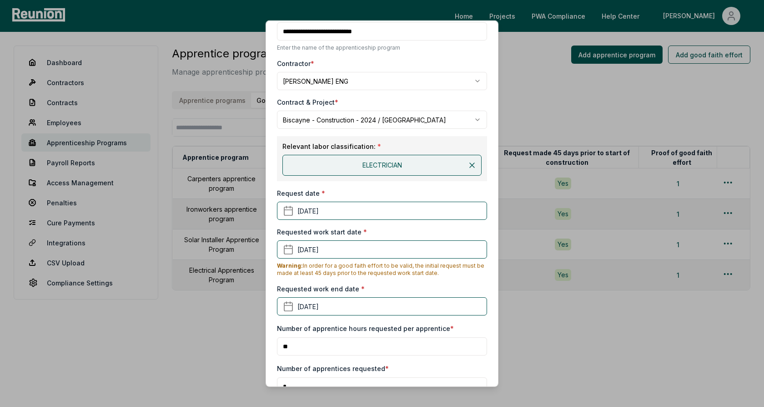
scroll to position [0, 0]
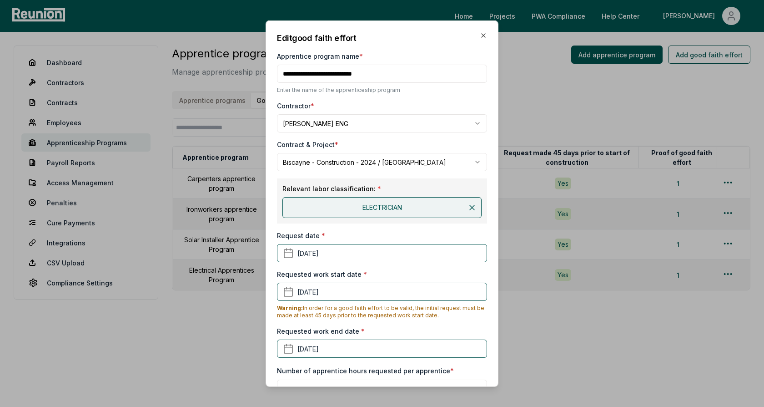
click at [440, 236] on div "Request date * March 4th, 2025" at bounding box center [382, 246] width 210 height 31
click at [482, 35] on icon "button" at bounding box center [483, 35] width 7 height 7
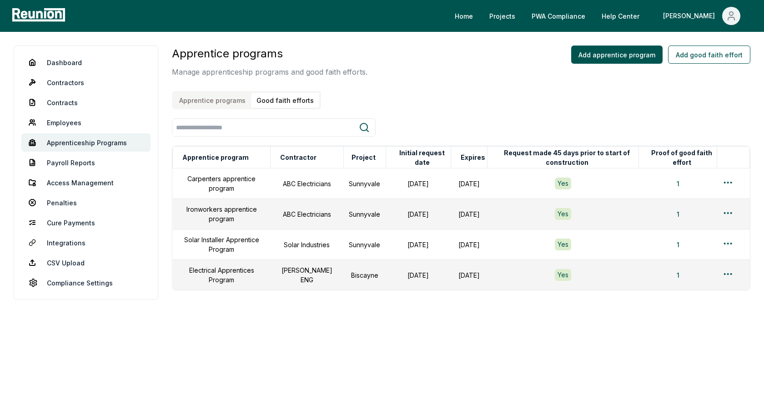
click at [231, 97] on button "Apprentice programs" at bounding box center [212, 100] width 77 height 15
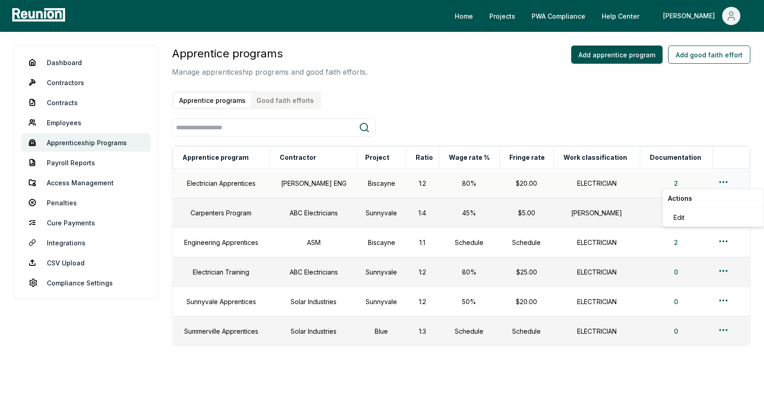
click at [721, 181] on html "Please visit us on your desktop We're working on making our marketplace mobile-…" at bounding box center [382, 216] width 764 height 432
click at [687, 214] on div "Edit" at bounding box center [713, 217] width 86 height 15
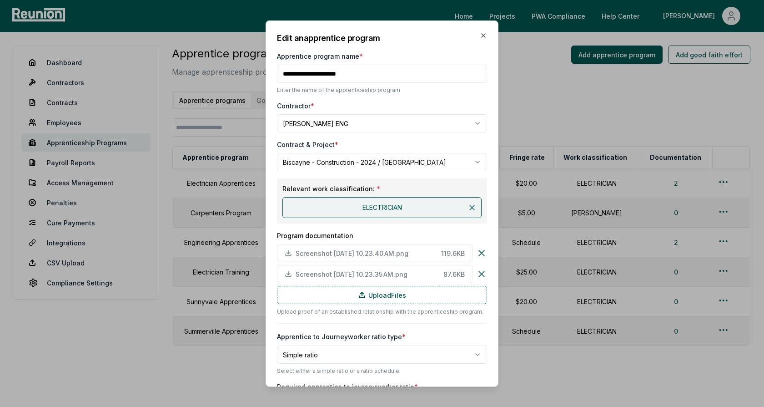
click at [424, 146] on div "Contract & Project *" at bounding box center [382, 145] width 210 height 10
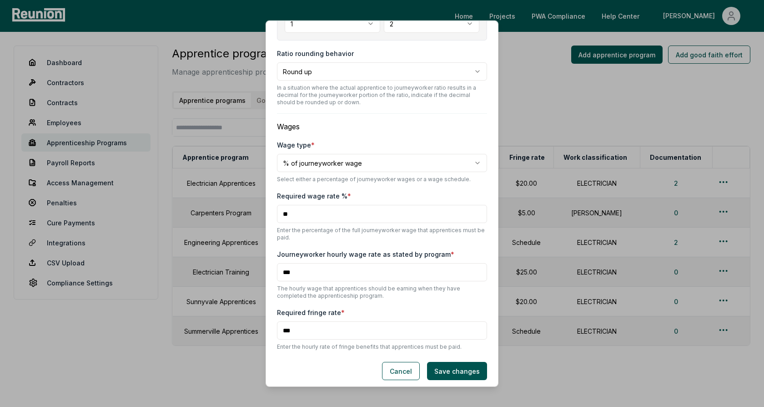
scroll to position [426, 0]
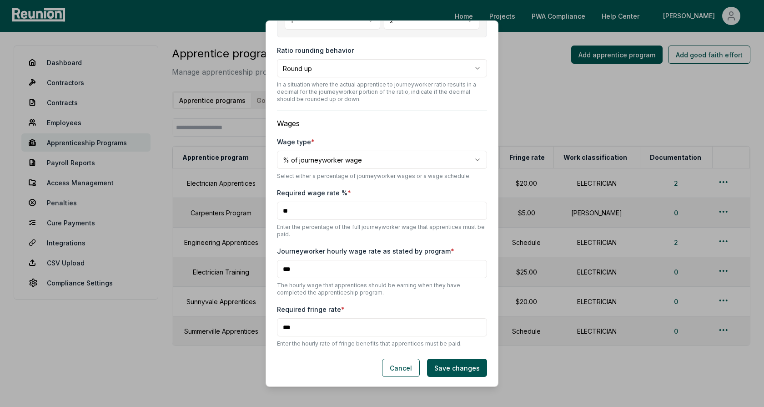
click at [292, 269] on input "***" at bounding box center [382, 269] width 210 height 18
click at [306, 270] on input "***" at bounding box center [382, 269] width 210 height 18
drag, startPoint x: 298, startPoint y: 268, endPoint x: 281, endPoint y: 268, distance: 16.4
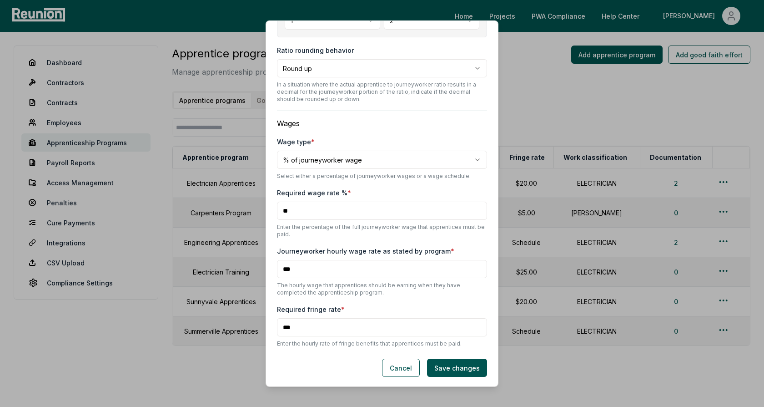
click at [282, 268] on input "***" at bounding box center [382, 269] width 210 height 18
click at [306, 271] on input "***" at bounding box center [382, 269] width 210 height 18
drag, startPoint x: 297, startPoint y: 211, endPoint x: 281, endPoint y: 211, distance: 16.4
click at [281, 211] on input "**" at bounding box center [382, 210] width 210 height 18
click at [309, 211] on input "**" at bounding box center [382, 210] width 210 height 18
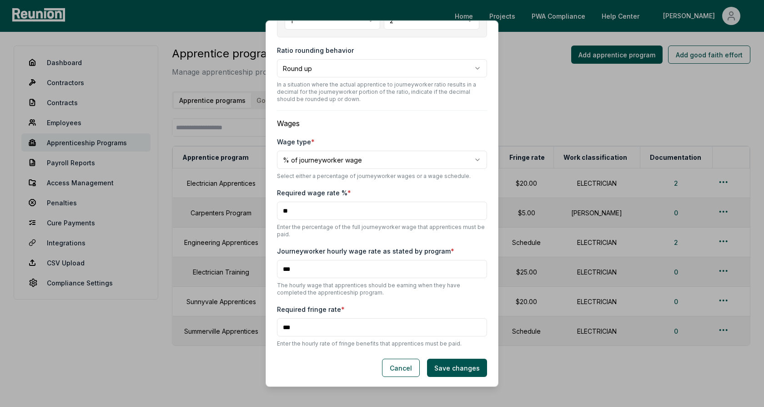
drag, startPoint x: 309, startPoint y: 211, endPoint x: 277, endPoint y: 211, distance: 31.4
click at [277, 211] on input "**" at bounding box center [382, 210] width 210 height 18
click at [321, 215] on input "**" at bounding box center [382, 210] width 210 height 18
click at [335, 160] on body "Please visit us on your desktop We're working on making our marketplace mobile-…" at bounding box center [382, 216] width 764 height 432
select select "**********"
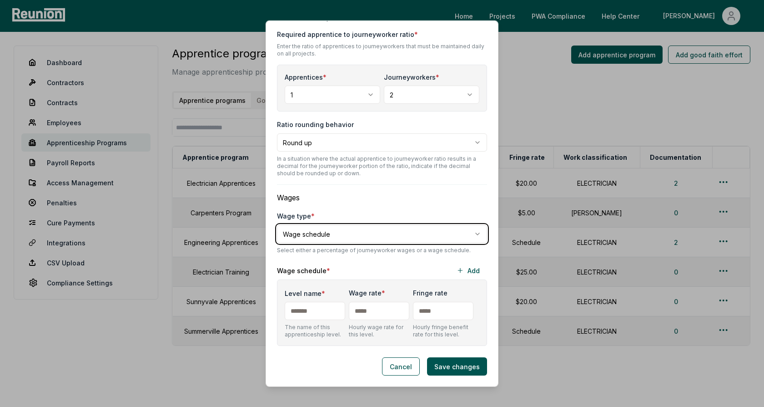
scroll to position [350, 0]
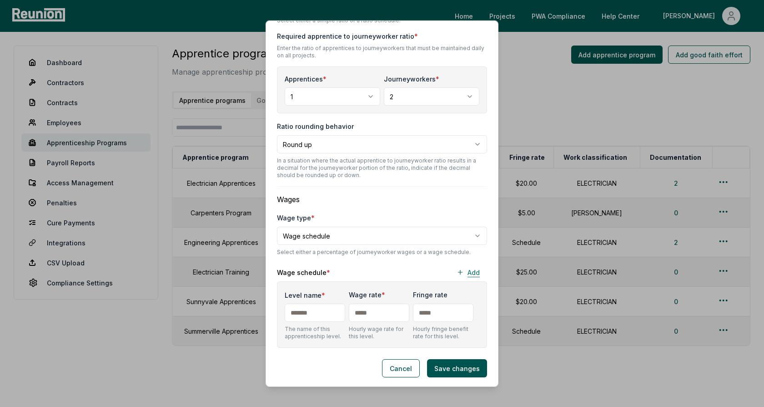
click at [462, 272] on icon "button" at bounding box center [460, 271] width 7 height 7
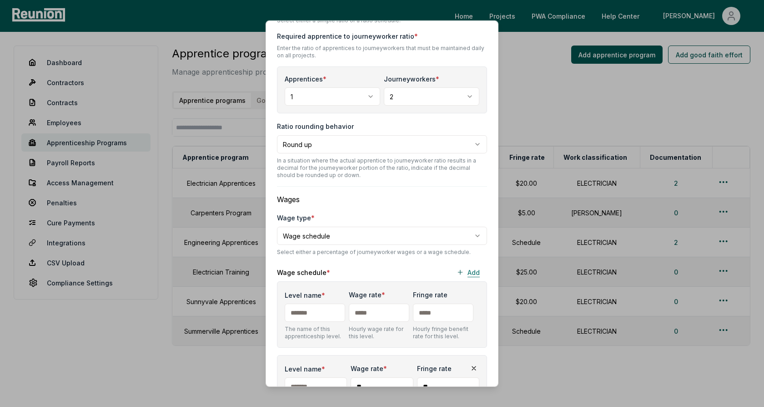
click at [462, 272] on icon "button" at bounding box center [460, 271] width 7 height 7
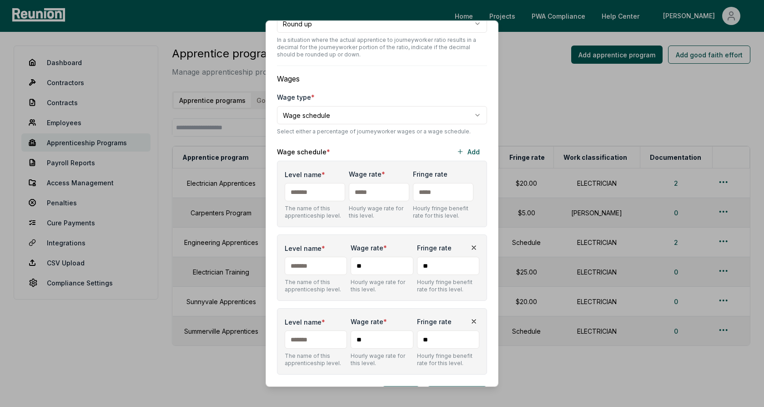
scroll to position [482, 0]
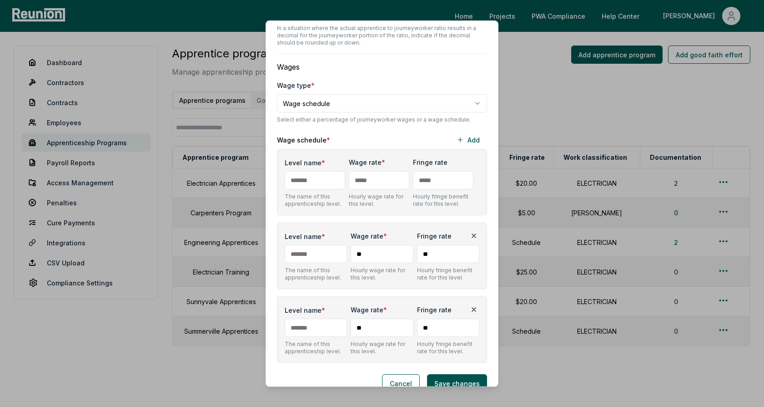
click at [310, 175] on input "Level name *" at bounding box center [315, 180] width 60 height 18
type input "*"
click at [314, 248] on input "Level name *" at bounding box center [316, 254] width 62 height 18
type input "*"
click at [305, 327] on input "Level name *" at bounding box center [316, 327] width 62 height 18
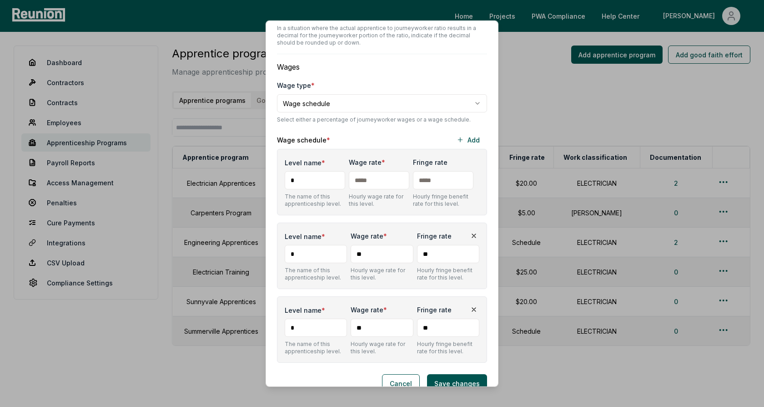
type input "*"
click at [378, 179] on input "text" at bounding box center [379, 180] width 60 height 18
type input "***"
click at [365, 261] on div "Wage rate * ** Hourly wage rate for this level." at bounding box center [382, 255] width 62 height 51
click at [375, 252] on input "**" at bounding box center [382, 254] width 62 height 18
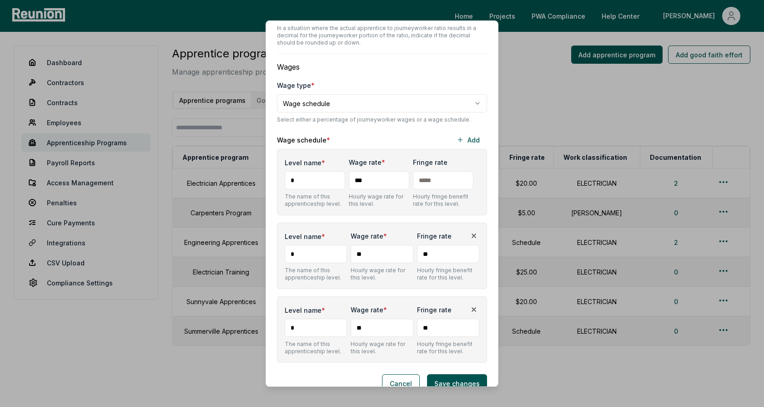
click at [375, 252] on input "**" at bounding box center [382, 254] width 62 height 18
type input "***"
click at [371, 328] on input "**" at bounding box center [382, 327] width 62 height 18
type input "***"
click at [392, 131] on div "Wage schedule * Add" at bounding box center [382, 139] width 210 height 18
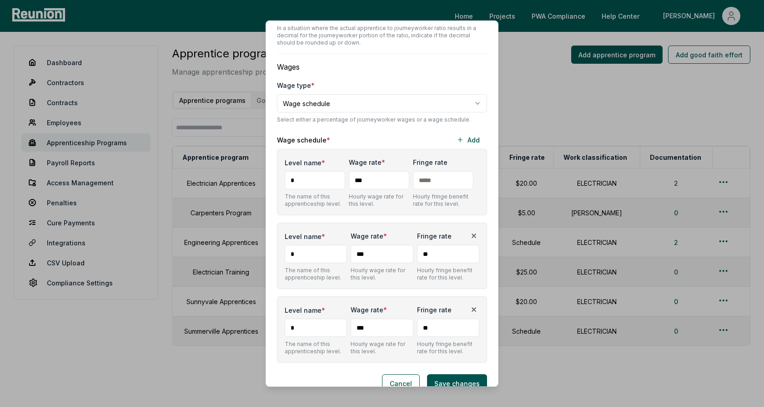
click at [377, 171] on input "***" at bounding box center [379, 180] width 60 height 18
click at [387, 156] on div "Wage rate * *** Hourly wage rate for this level." at bounding box center [379, 181] width 60 height 51
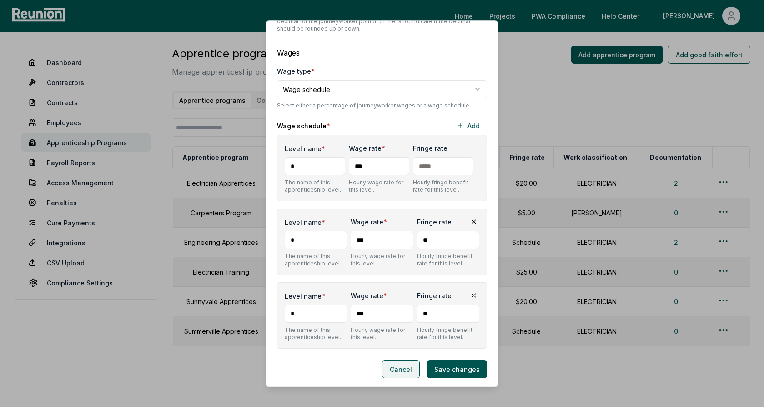
click at [409, 368] on button "Cancel" at bounding box center [401, 369] width 38 height 18
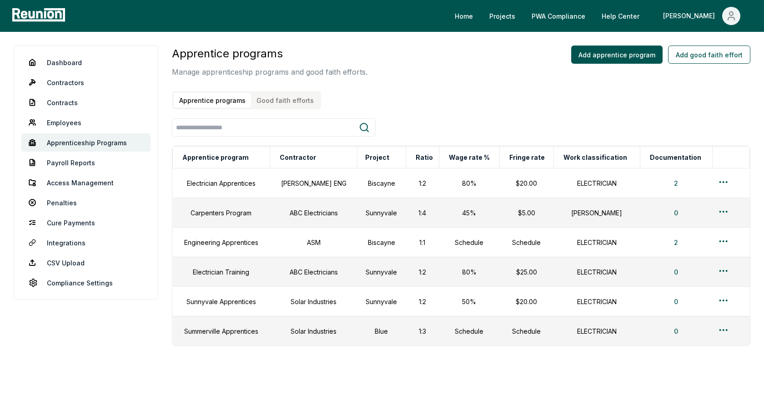
click at [397, 95] on div "Apprentice programs Manage apprenticeship programs and good faith efforts. Appr…" at bounding box center [461, 77] width 578 height 64
click at [71, 124] on link "Employees" at bounding box center [85, 122] width 129 height 18
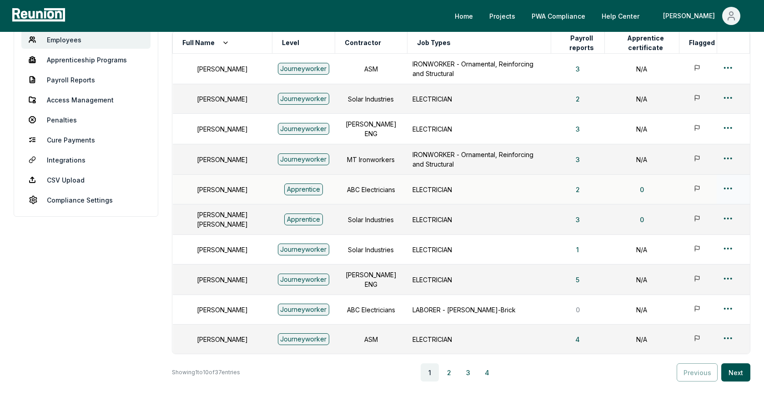
scroll to position [129, 0]
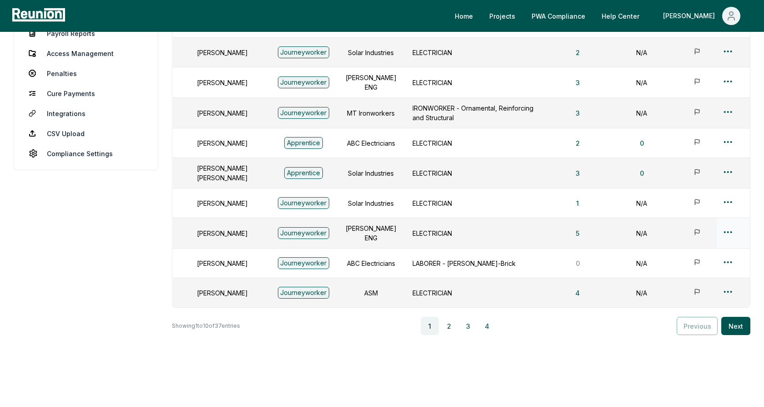
click at [728, 226] on html "Please visit us on your desktop We're working on making our marketplace mobile-…" at bounding box center [382, 146] width 764 height 550
click at [680, 261] on div "Edit" at bounding box center [713, 261] width 86 height 15
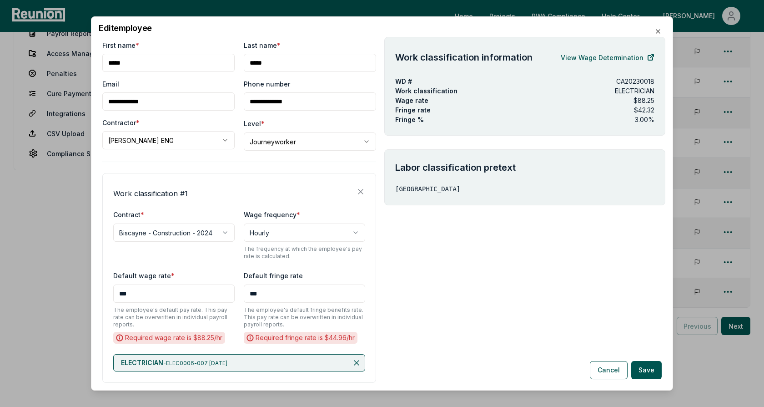
click at [217, 163] on div "**********" at bounding box center [239, 223] width 274 height 367
click at [280, 140] on body "Please visit us on your desktop We're working on making our marketplace mobile-…" at bounding box center [382, 146] width 764 height 550
click at [286, 128] on body "Please visit us on your desktop We're working on making our marketplace mobile-…" at bounding box center [382, 146] width 764 height 550
click at [273, 163] on div "**********" at bounding box center [239, 223] width 274 height 367
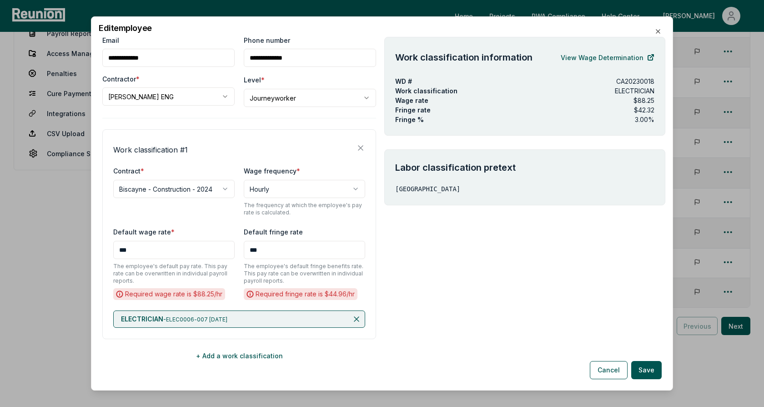
scroll to position [50, 0]
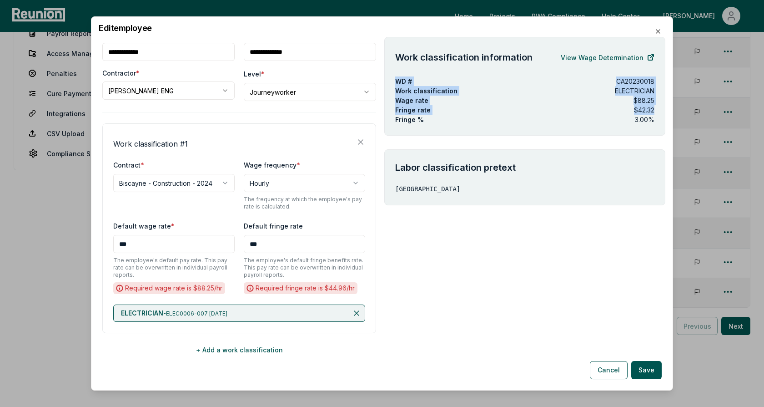
drag, startPoint x: 657, startPoint y: 110, endPoint x: 391, endPoint y: 80, distance: 268.7
click at [391, 80] on div "Work classification information View Wage Determination WD # CA20230018 Work cl…" at bounding box center [524, 86] width 281 height 99
click at [432, 87] on p "Work classification" at bounding box center [497, 91] width 205 height 10
drag, startPoint x: 654, startPoint y: 109, endPoint x: 566, endPoint y: 97, distance: 89.1
click at [566, 97] on div "Work classification information View Wage Determination WD # CA20230018 Work cl…" at bounding box center [524, 86] width 281 height 99
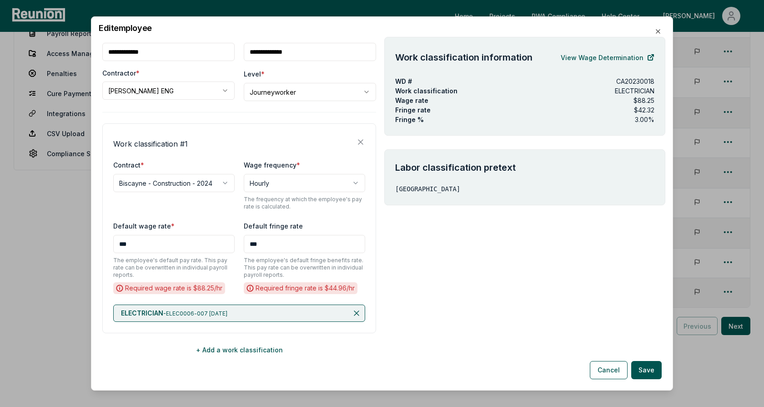
click at [435, 119] on div "Fringe % 3.00 %" at bounding box center [524, 120] width 259 height 10
click at [243, 348] on button "+ Add a work classification" at bounding box center [239, 349] width 274 height 18
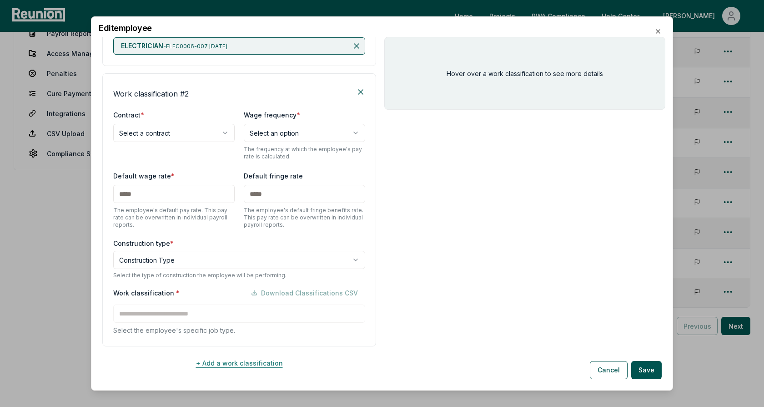
scroll to position [329, 0]
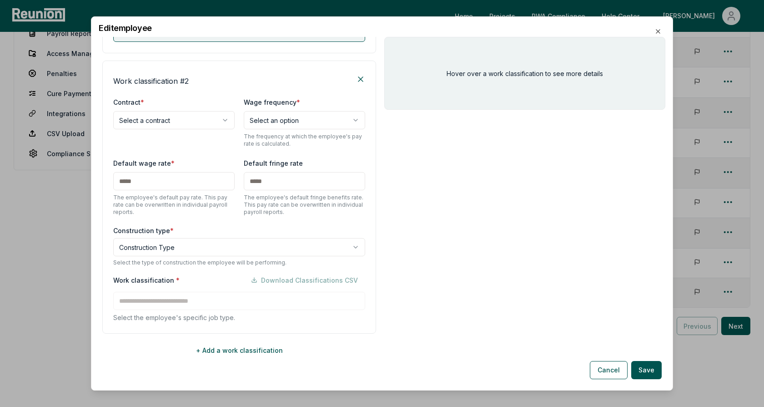
click at [179, 120] on body "Please visit us on your desktop We're working on making our marketplace mobile-…" at bounding box center [382, 146] width 764 height 550
select select "**********"
click at [180, 90] on div "**********" at bounding box center [239, 196] width 274 height 273
click at [162, 246] on body "Please visit us on your desktop We're working on making our marketplace mobile-…" at bounding box center [382, 146] width 764 height 550
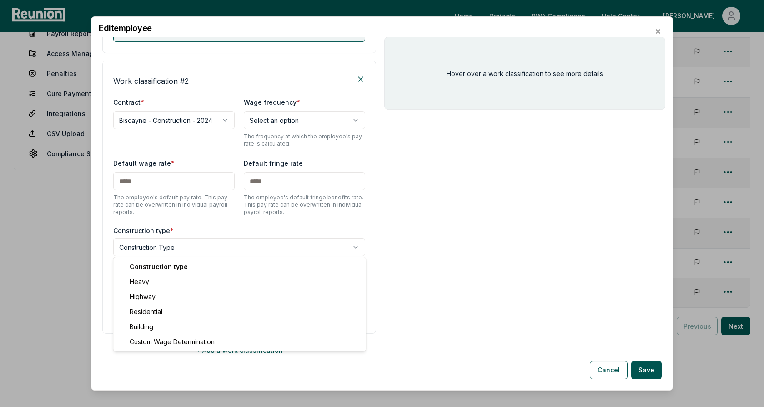
select select "*****"
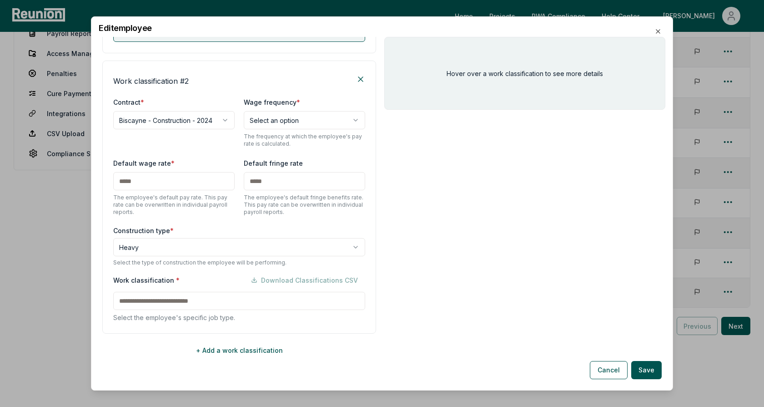
click at [180, 271] on div "Work classification * Download Classifications CSV" at bounding box center [239, 280] width 252 height 18
click at [180, 300] on input at bounding box center [239, 300] width 252 height 18
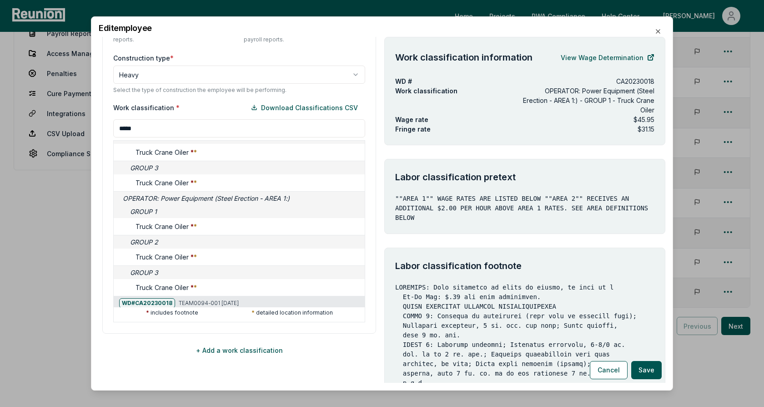
scroll to position [282, 0]
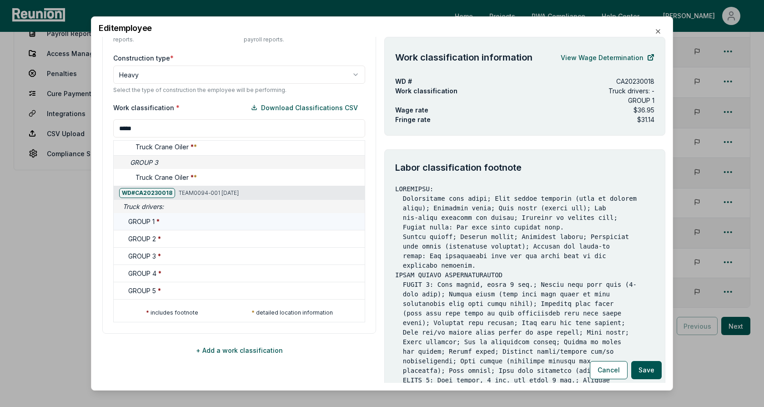
type input "*****"
click at [163, 218] on div "GROUP 1 *" at bounding box center [244, 221] width 233 height 10
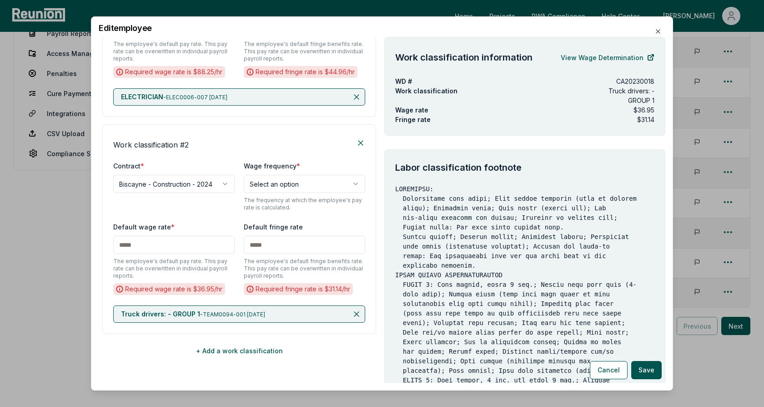
click at [318, 218] on div "**********" at bounding box center [239, 229] width 274 height 210
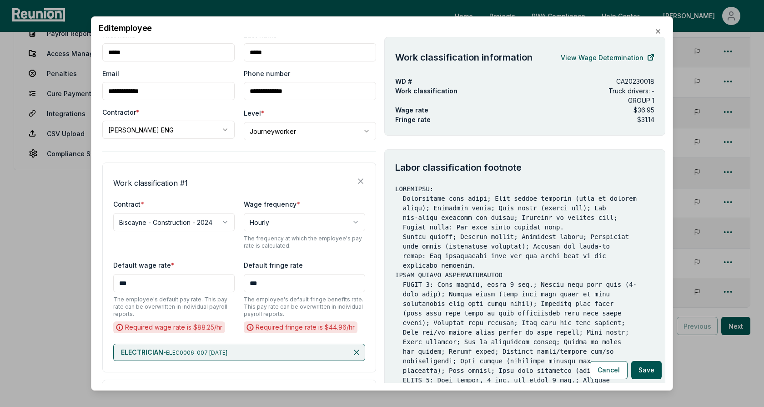
scroll to position [0, 0]
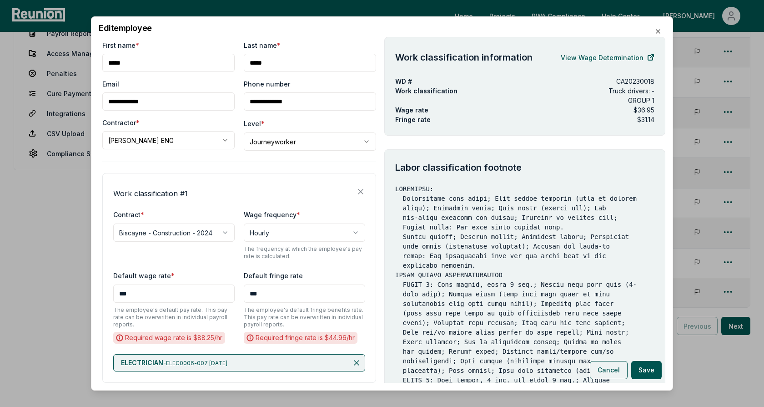
click at [610, 373] on button "Cancel" at bounding box center [609, 370] width 38 height 18
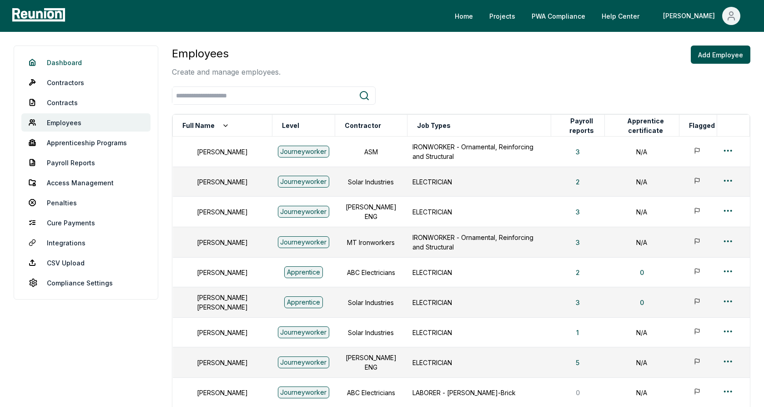
click at [72, 63] on link "Dashboard" at bounding box center [85, 62] width 129 height 18
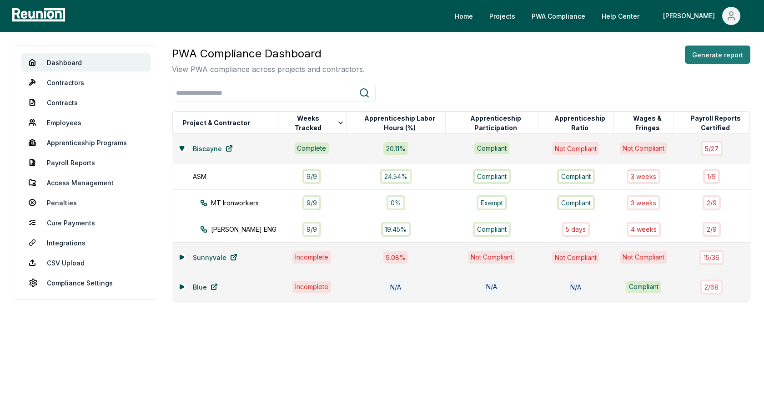
click at [711, 56] on button "Generate report" at bounding box center [717, 54] width 65 height 18
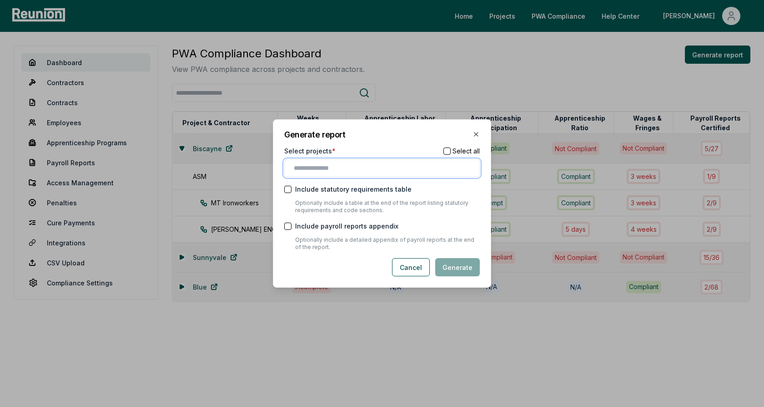
click at [351, 166] on input "text" at bounding box center [384, 168] width 180 height 10
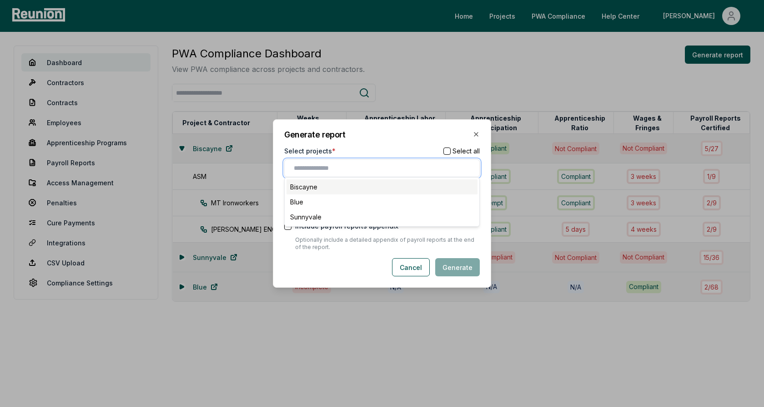
click at [331, 182] on div "Biscayne" at bounding box center [381, 186] width 191 height 15
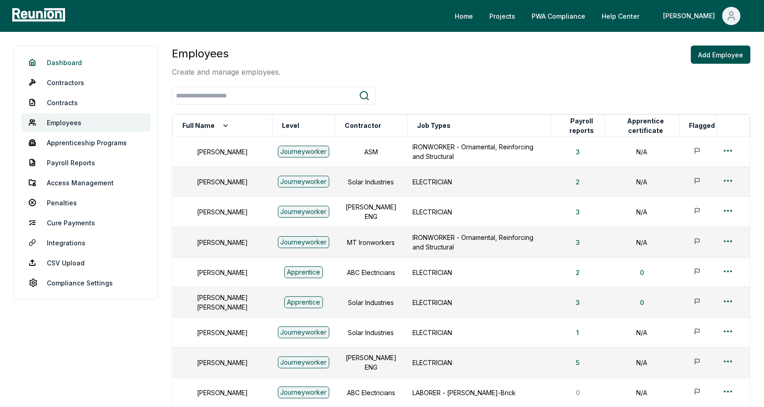
click at [74, 61] on link "Dashboard" at bounding box center [85, 62] width 129 height 18
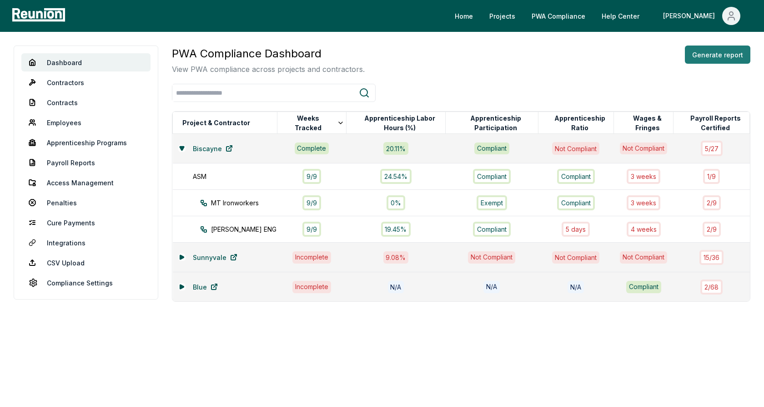
click at [718, 57] on button "Generate report" at bounding box center [717, 54] width 65 height 18
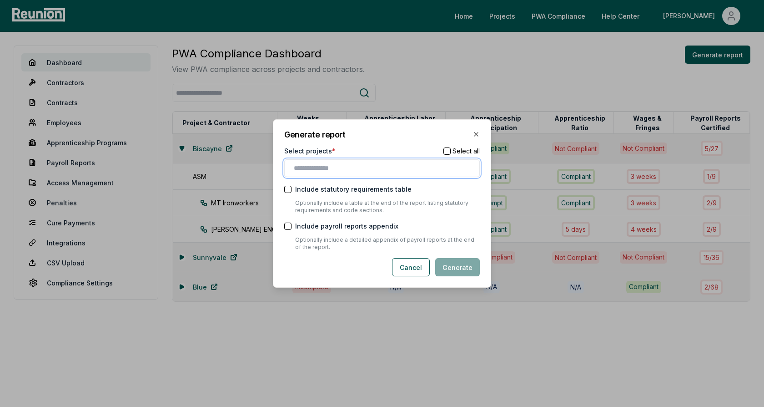
click at [342, 168] on input "text" at bounding box center [384, 168] width 180 height 10
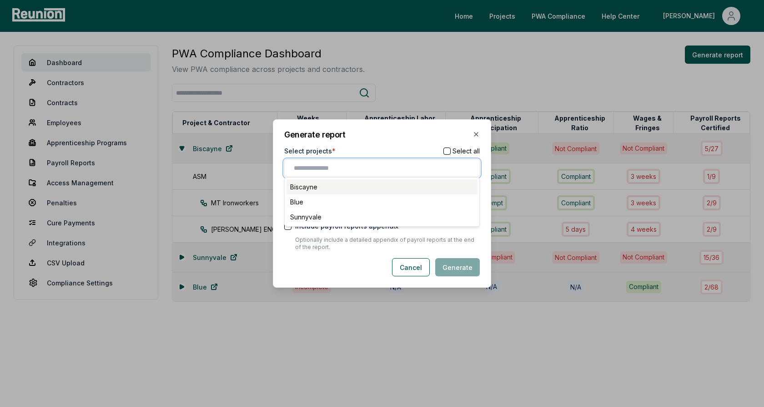
click at [332, 188] on div "Biscayne" at bounding box center [381, 186] width 191 height 15
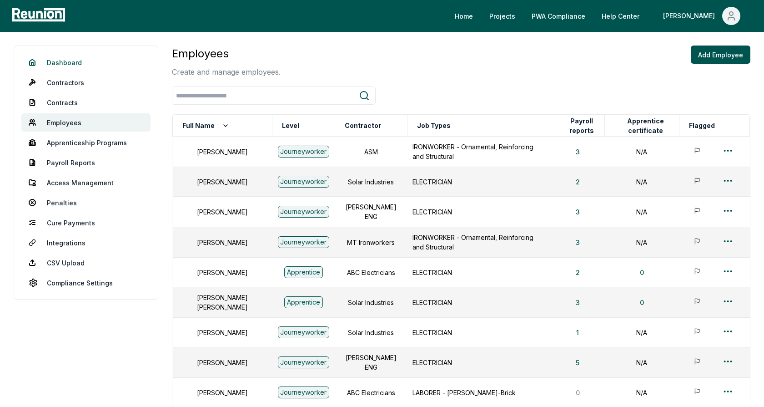
click at [73, 62] on link "Dashboard" at bounding box center [85, 62] width 129 height 18
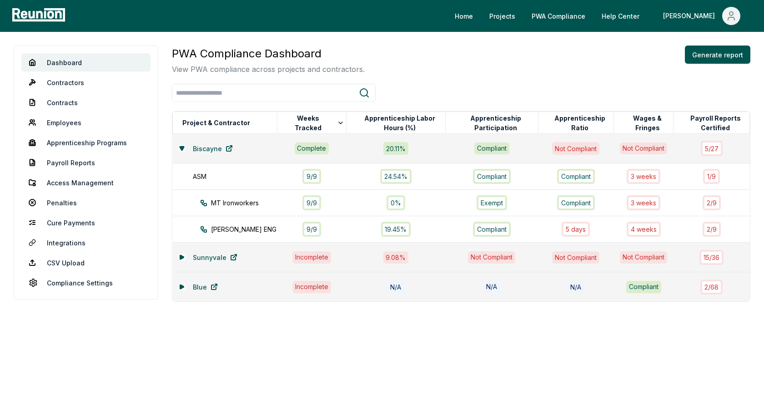
click at [716, 54] on button "Generate report" at bounding box center [717, 54] width 65 height 18
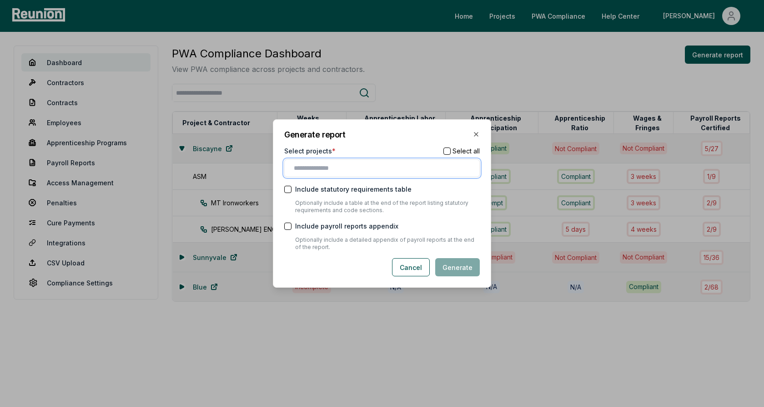
click at [321, 167] on input "text" at bounding box center [384, 168] width 180 height 10
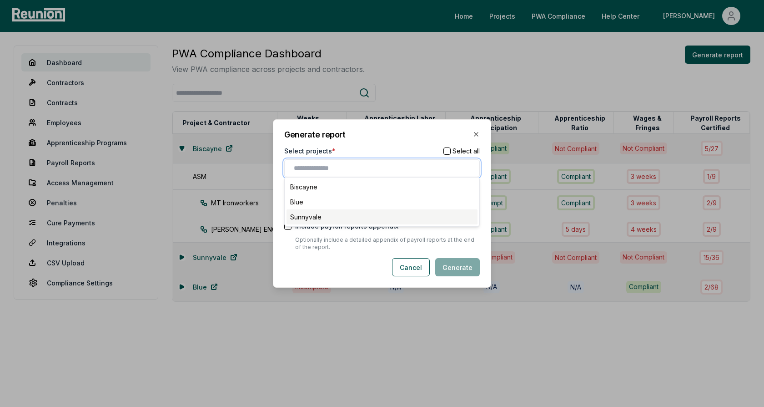
click at [311, 213] on div "Sunnyvale" at bounding box center [381, 216] width 191 height 15
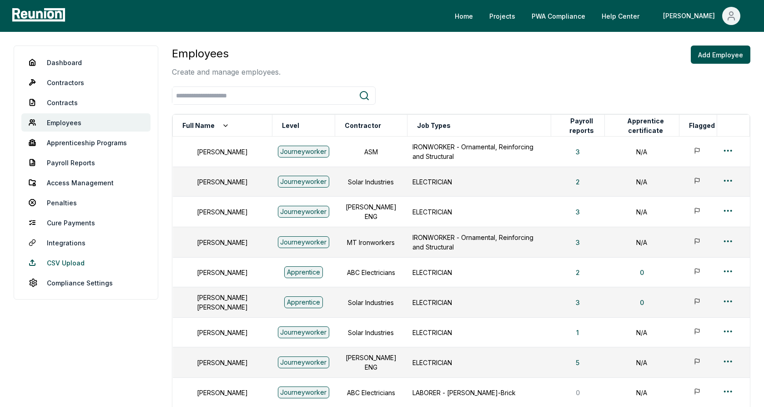
click at [61, 261] on link "CSV Upload" at bounding box center [85, 262] width 129 height 18
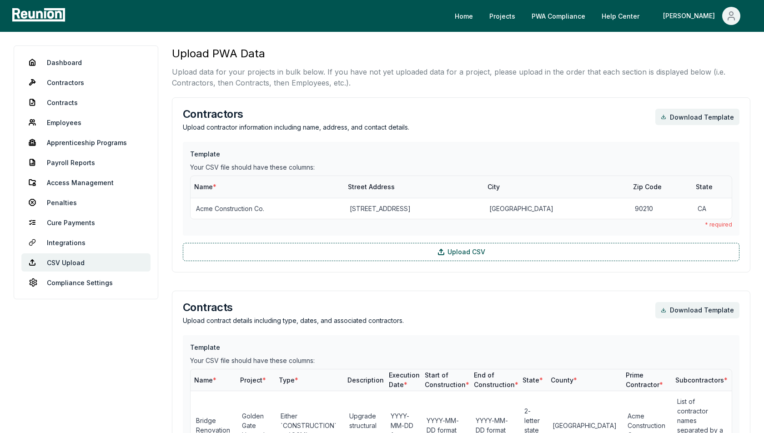
click at [431, 120] on div "Contractors Upload contractor information including name, address, and contact …" at bounding box center [461, 120] width 557 height 23
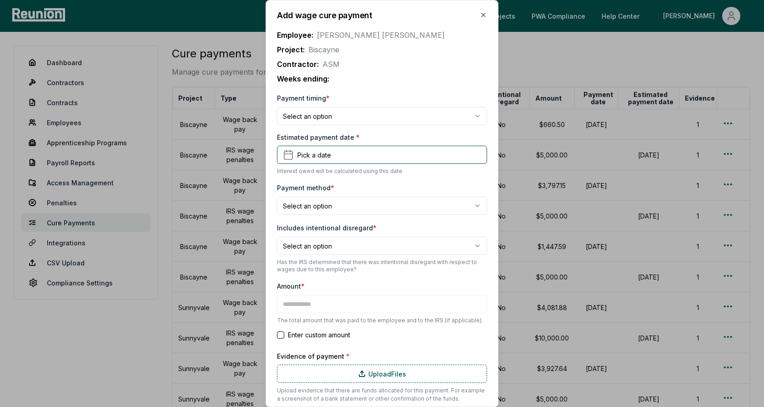
type input "*******"
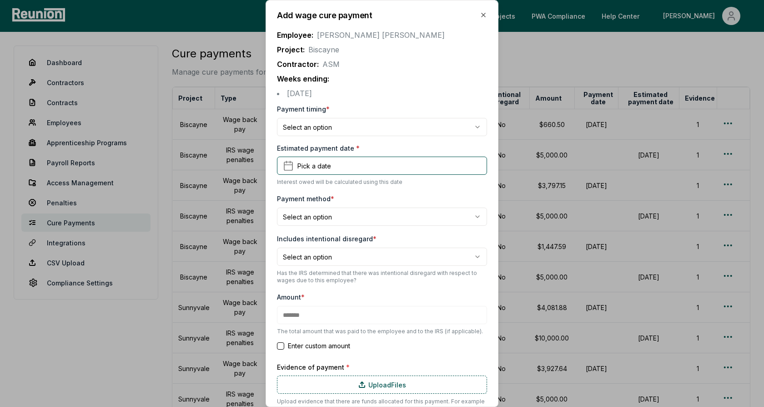
click at [430, 25] on div "Employee: Alice Smith Project: Biscayne Contractor: ASM Weeks ending: August 11…" at bounding box center [382, 60] width 210 height 76
drag, startPoint x: 342, startPoint y: 95, endPoint x: 289, endPoint y: 94, distance: 53.2
click at [289, 94] on li "[DATE]" at bounding box center [382, 93] width 210 height 11
click at [289, 94] on li "August 11, 2024" at bounding box center [382, 93] width 210 height 11
click at [289, 94] on li "[DATE]" at bounding box center [382, 93] width 210 height 11
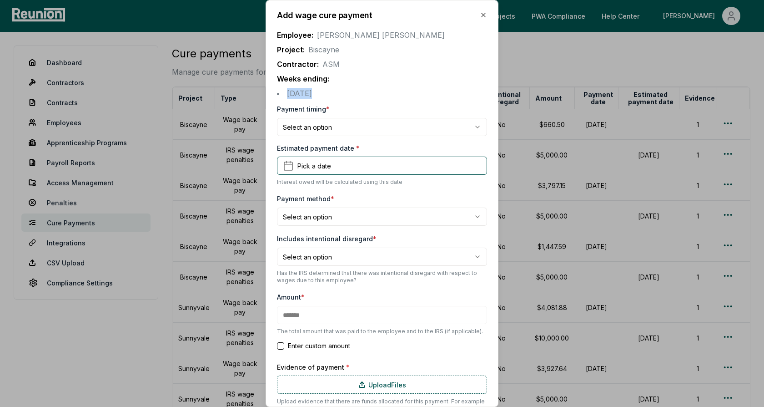
click at [289, 94] on li "[DATE]" at bounding box center [382, 93] width 210 height 11
click at [343, 80] on p "Weeks ending:" at bounding box center [382, 78] width 210 height 11
click at [321, 129] on body "Please visit us on your desktop We're working on making our marketplace mobile-…" at bounding box center [382, 280] width 764 height 561
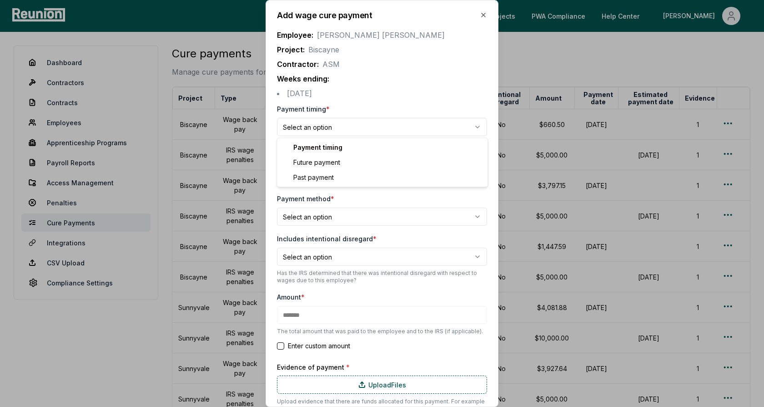
select select "**********"
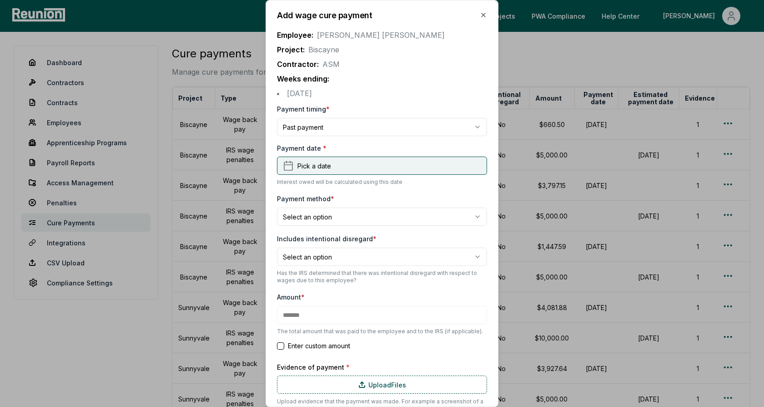
click at [309, 165] on span "Pick a date" at bounding box center [314, 166] width 34 height 10
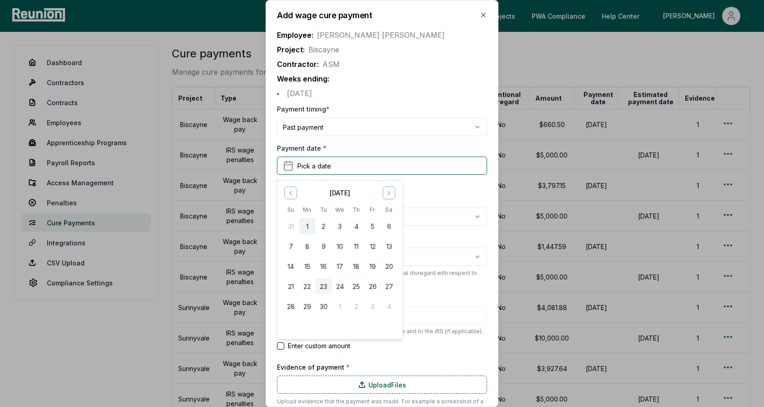
click at [311, 224] on button "1" at bounding box center [307, 226] width 16 height 16
type input "*******"
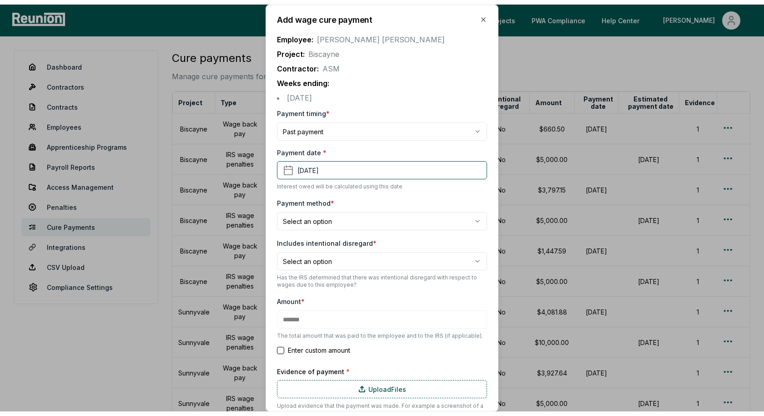
scroll to position [43, 0]
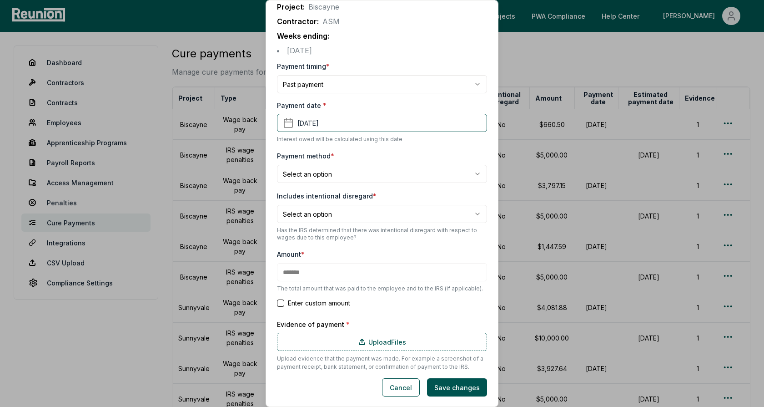
click at [337, 173] on body "Please visit us on your desktop We're working on making our marketplace mobile-…" at bounding box center [382, 280] width 764 height 561
select select "**********"
click at [330, 213] on body "Please visit us on your desktop We're working on making our marketplace mobile-…" at bounding box center [382, 280] width 764 height 561
select select "*****"
type input "*******"
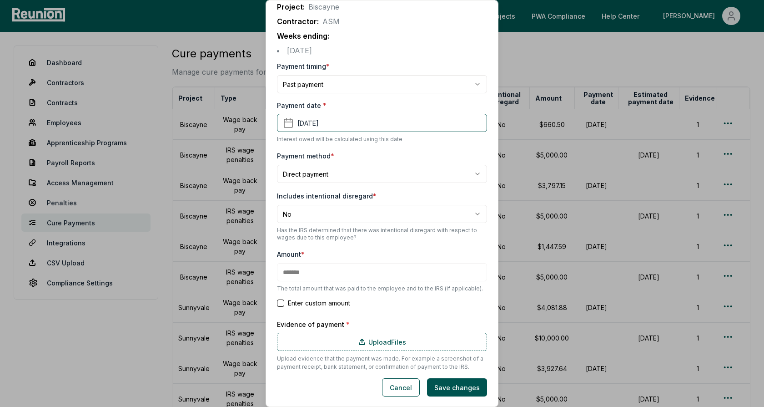
click at [330, 241] on form "**********" at bounding box center [382, 228] width 210 height 336
click at [410, 387] on button "Cancel" at bounding box center [401, 387] width 38 height 18
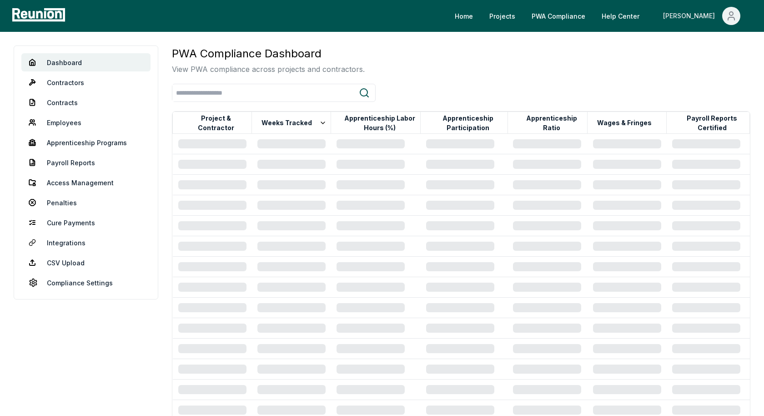
click at [729, 20] on icon "Main" at bounding box center [731, 15] width 11 height 11
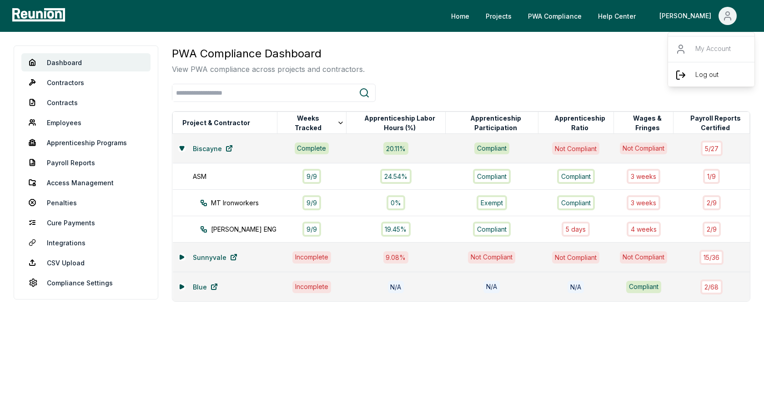
click at [704, 83] on div "Log out" at bounding box center [711, 75] width 87 height 26
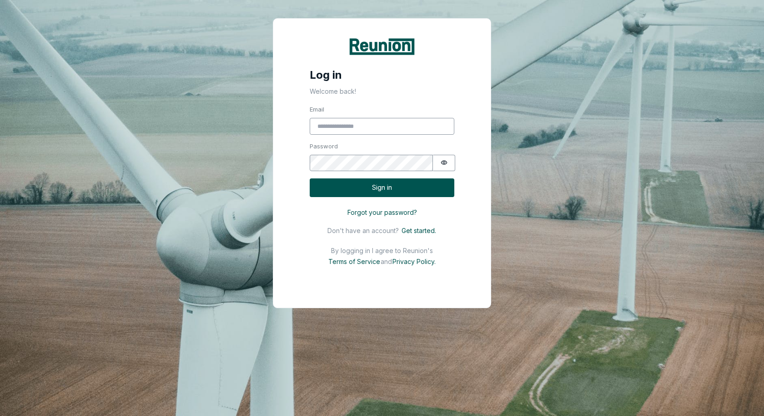
click at [402, 134] on fieldset "Sign in Email Password Password is hidden" at bounding box center [382, 138] width 145 height 66
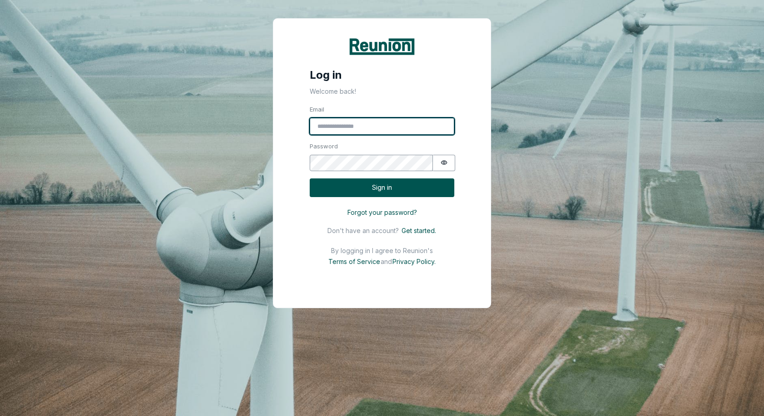
click at [404, 128] on input "Email" at bounding box center [382, 126] width 145 height 17
type input "**********"
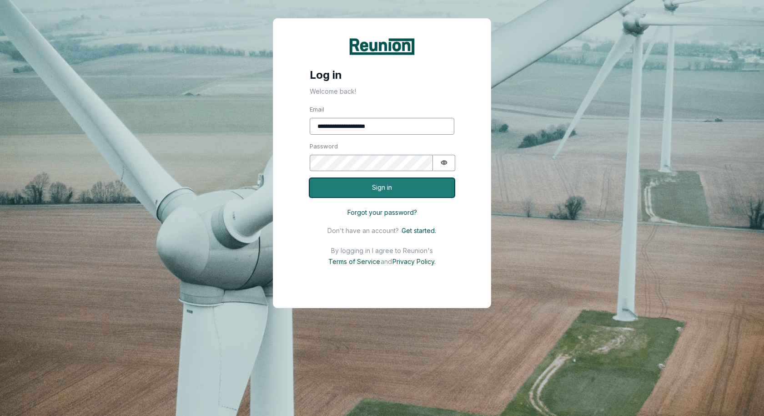
click at [377, 184] on button "Sign in" at bounding box center [382, 187] width 145 height 19
